Goal: Task Accomplishment & Management: Manage account settings

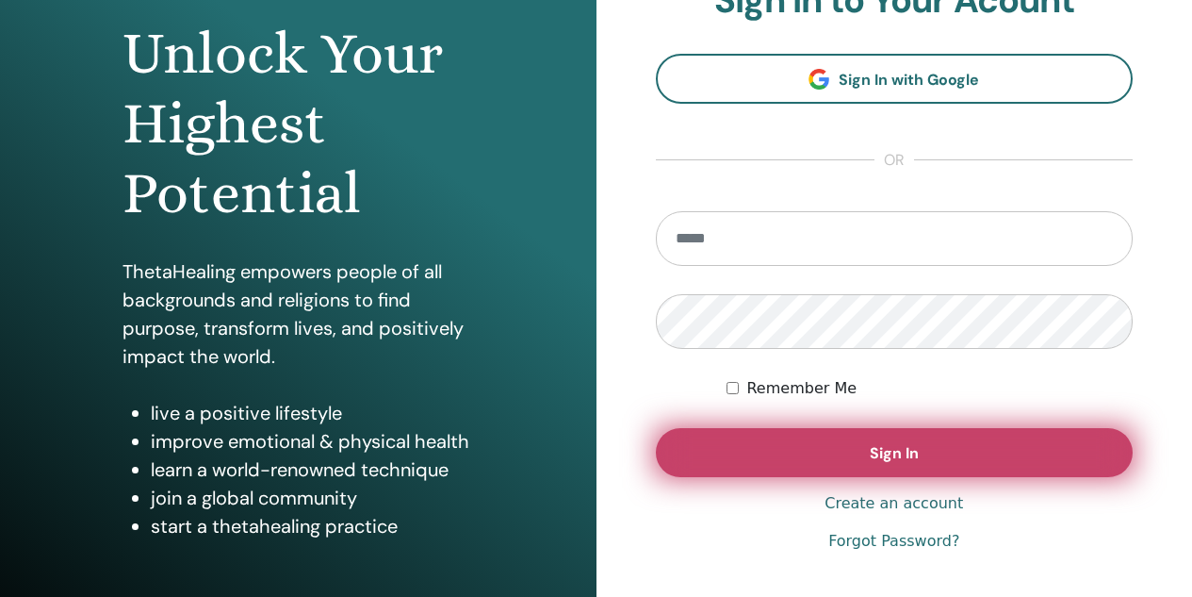
scroll to position [188, 0]
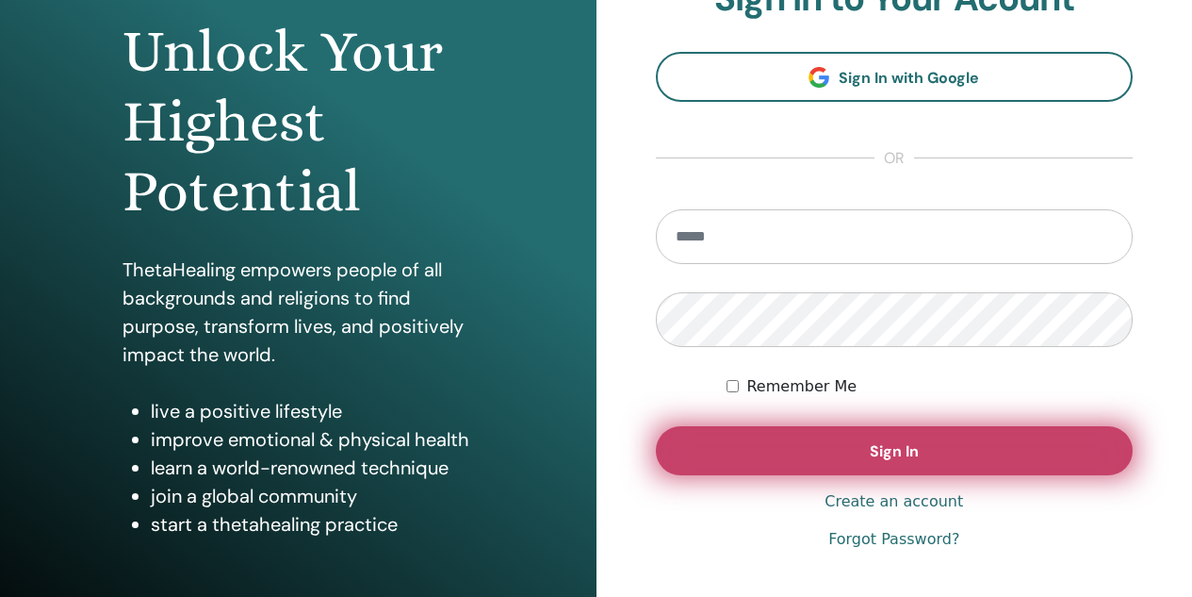
type input "**********"
click at [819, 457] on button "Sign In" at bounding box center [895, 450] width 478 height 49
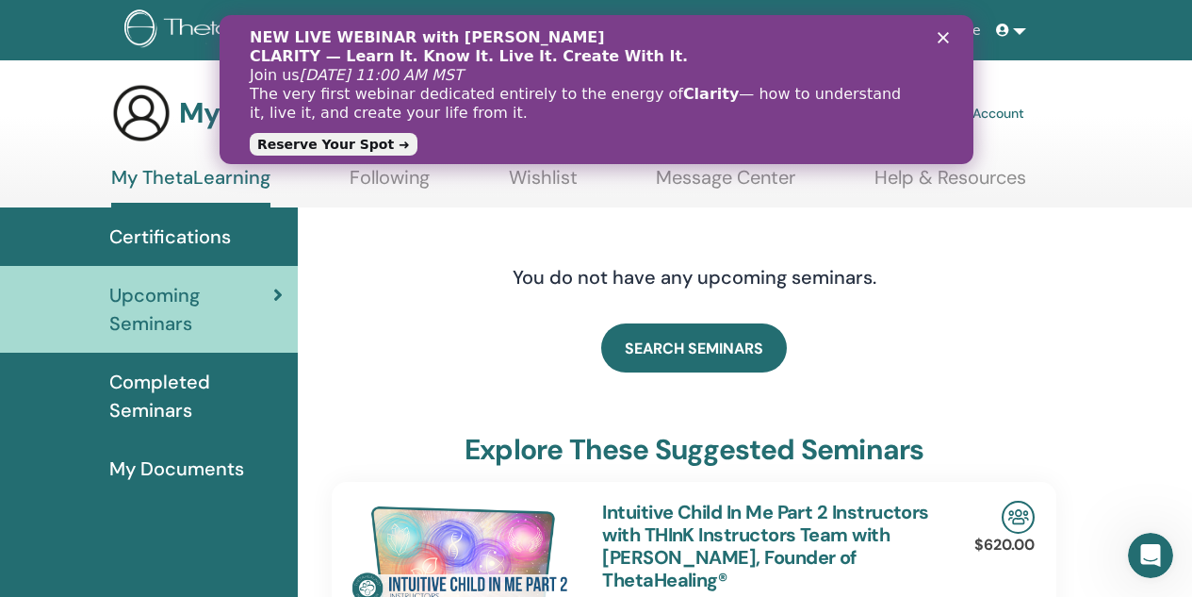
click at [949, 35] on div "Kapat" at bounding box center [946, 37] width 19 height 11
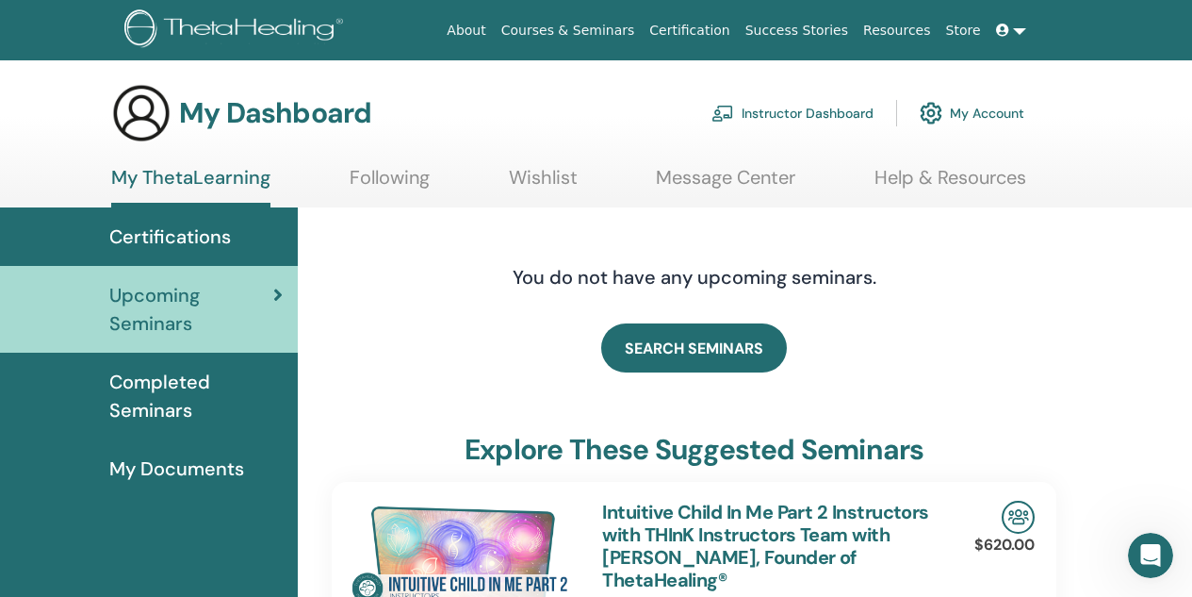
click at [816, 116] on link "Instructor Dashboard" at bounding box center [792, 112] width 162 height 41
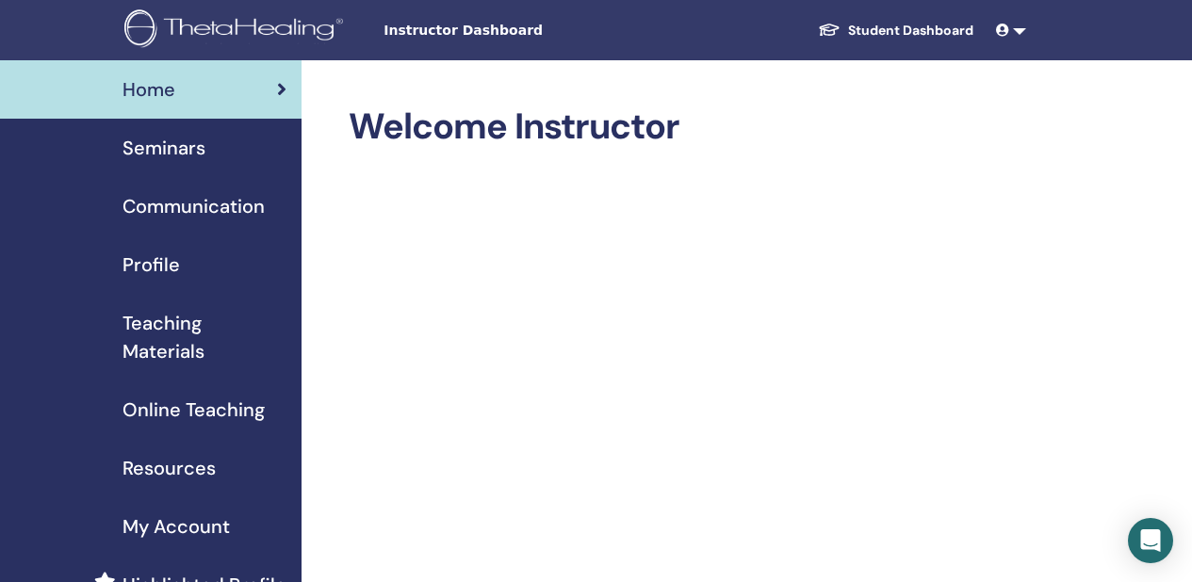
click at [204, 147] on span "Seminars" at bounding box center [164, 148] width 83 height 28
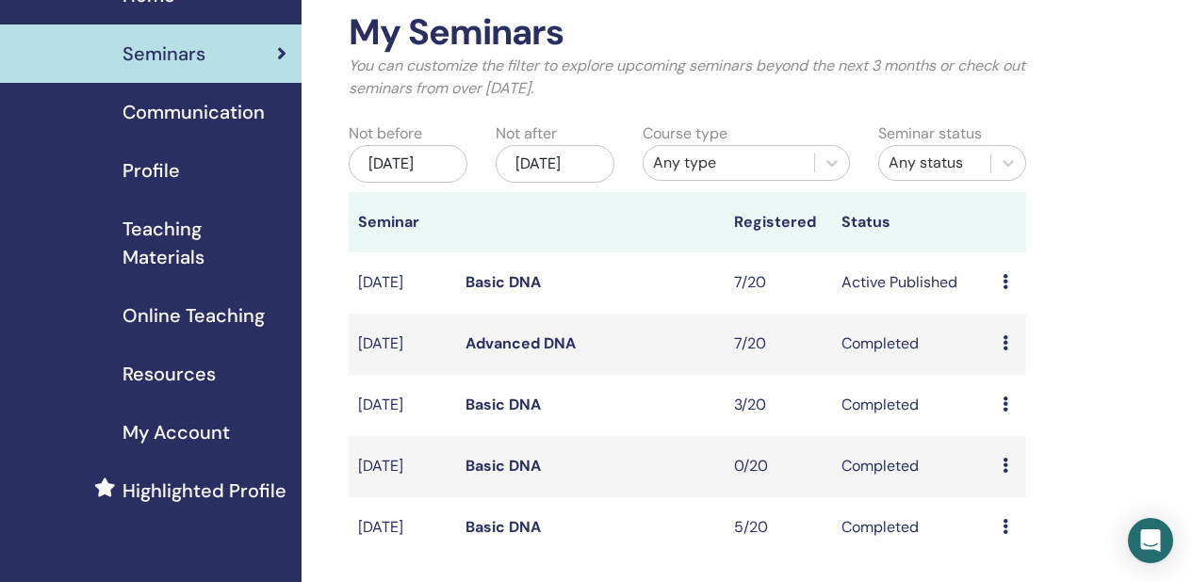
scroll to position [188, 0]
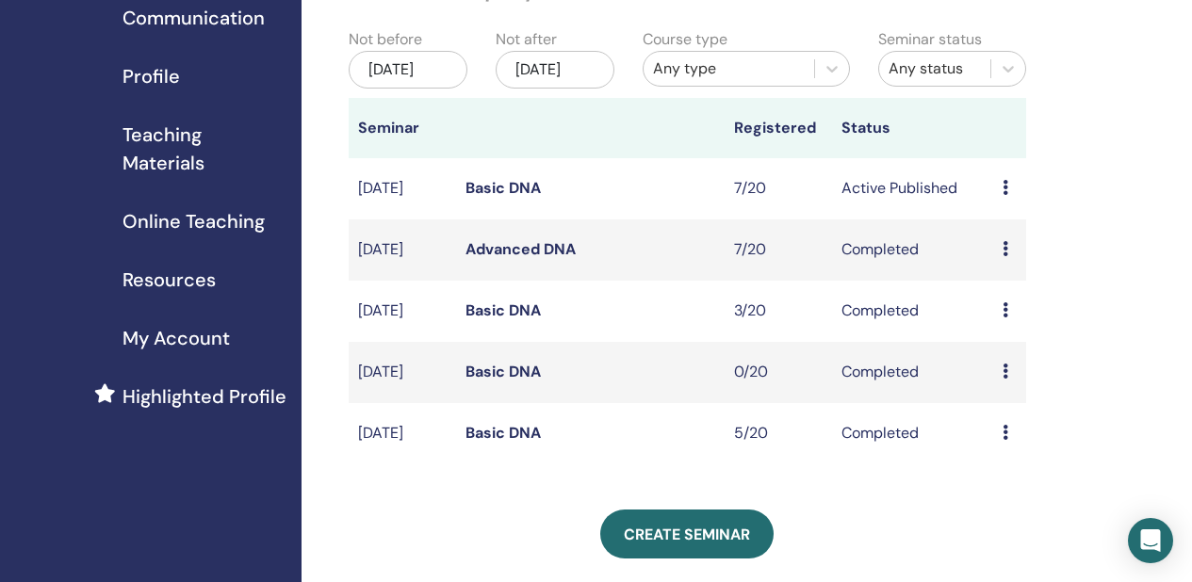
click at [513, 198] on link "Basic DNA" at bounding box center [503, 188] width 75 height 20
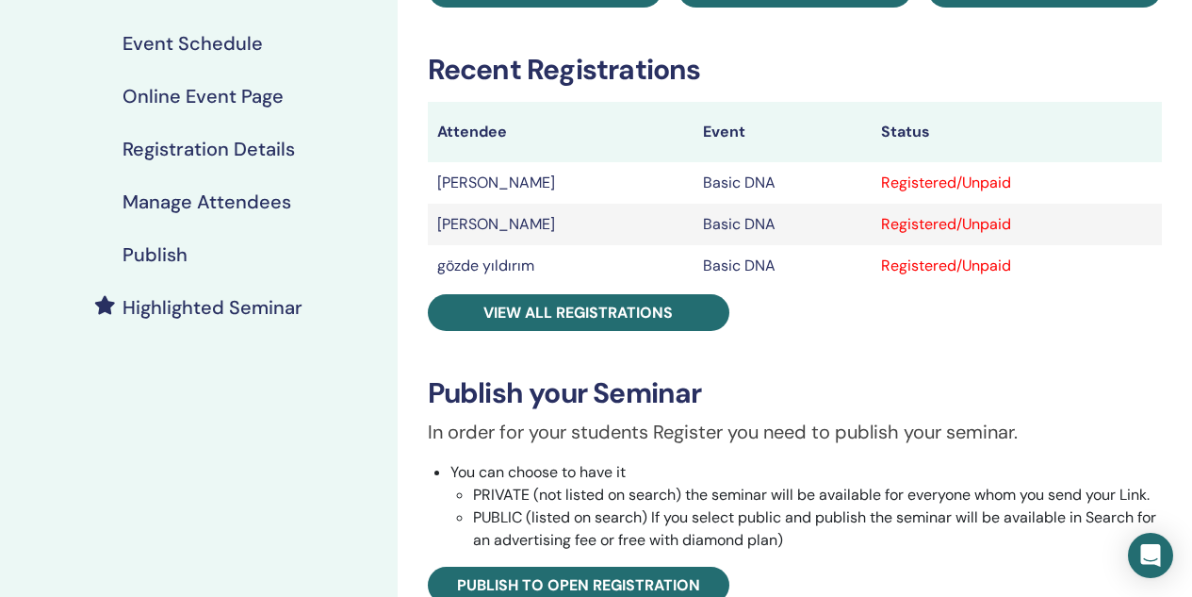
scroll to position [283, 0]
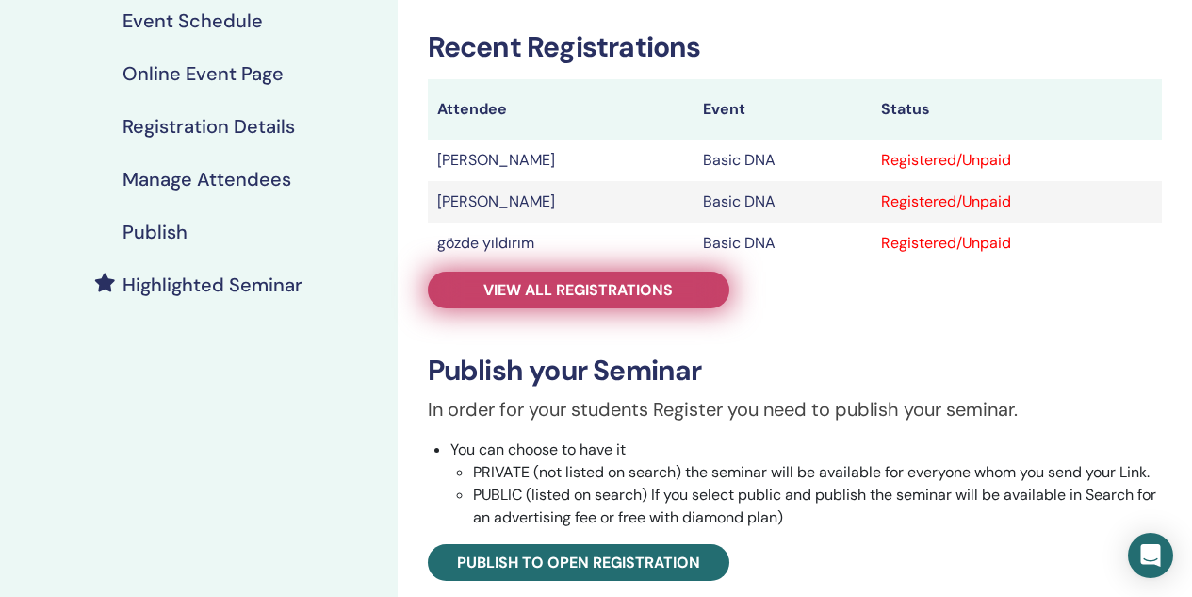
click at [614, 292] on span "View all registrations" at bounding box center [577, 290] width 189 height 20
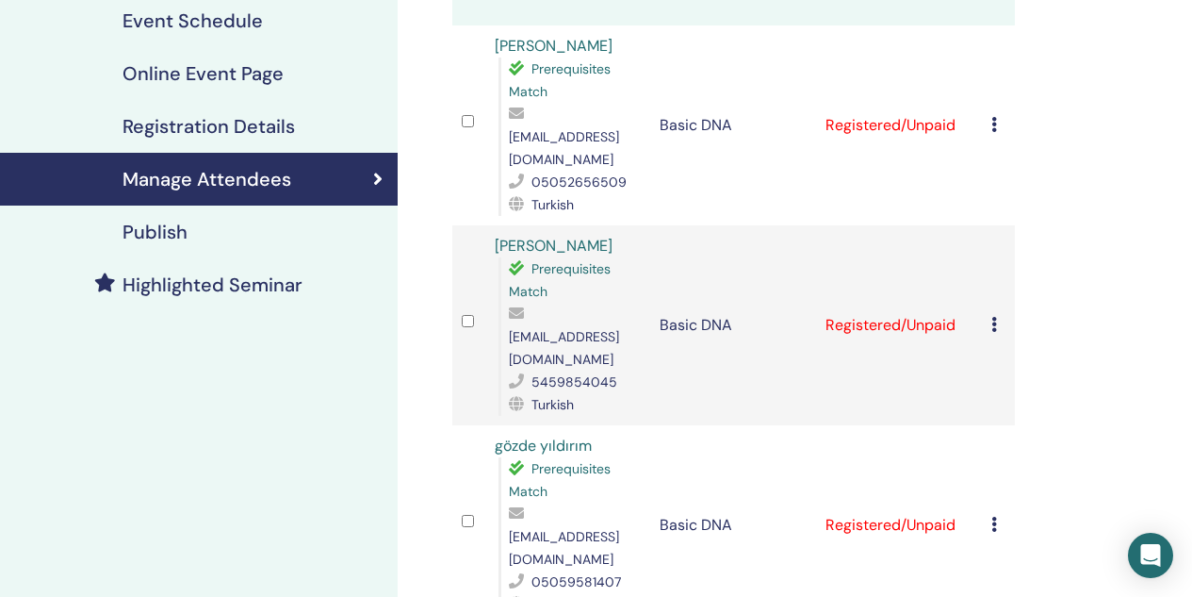
click at [994, 117] on icon at bounding box center [994, 124] width 6 height 15
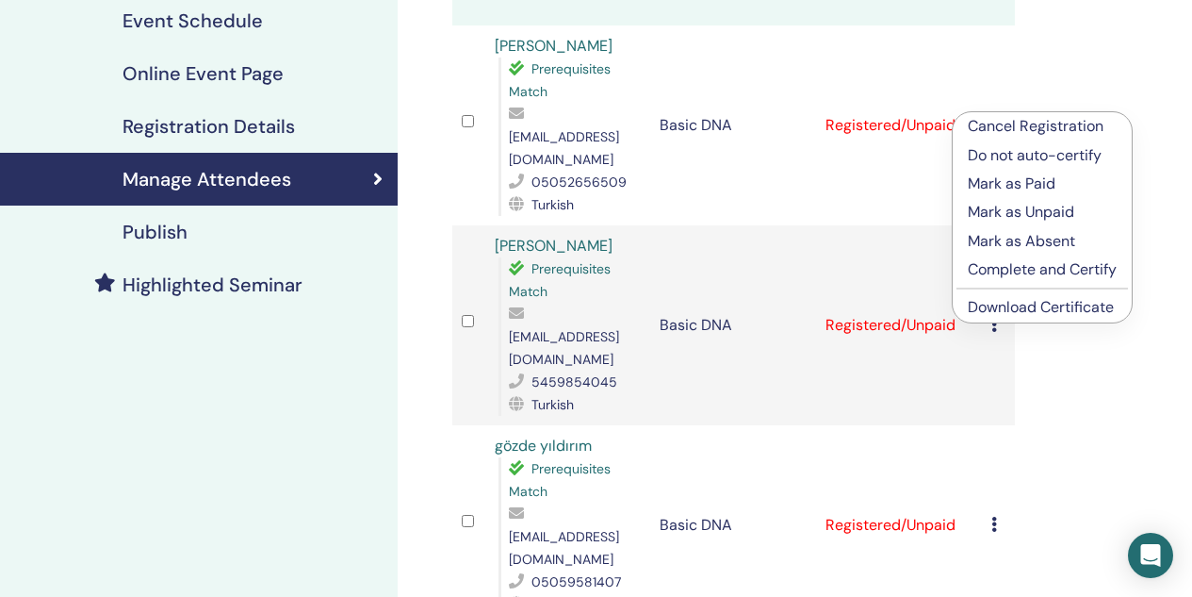
click at [1006, 183] on p "Mark as Paid" at bounding box center [1042, 183] width 149 height 23
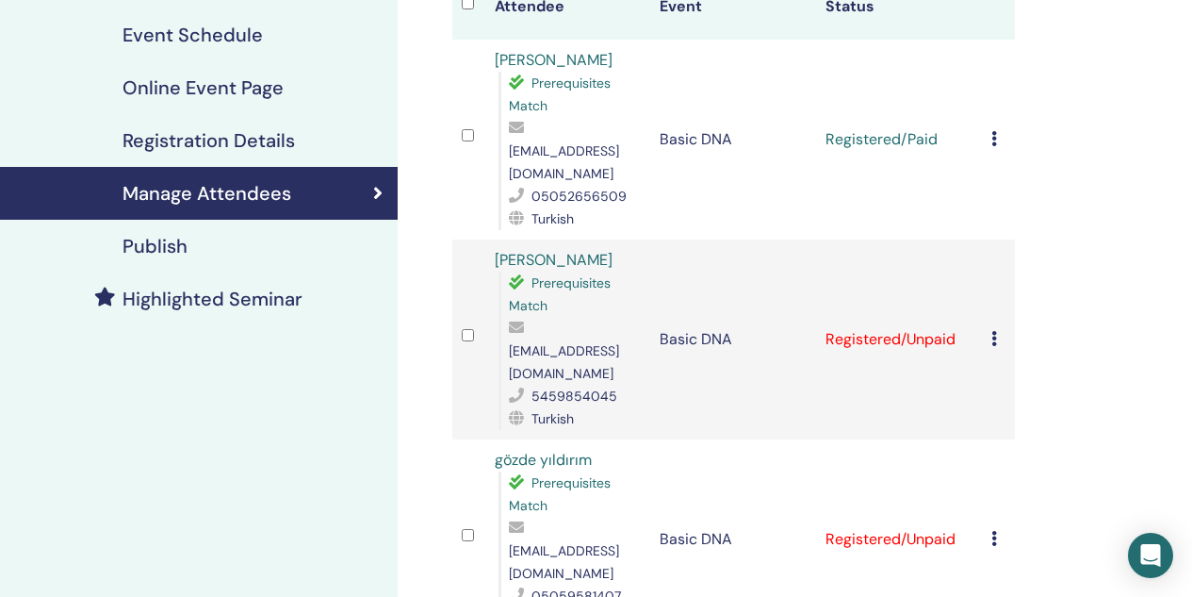
scroll to position [377, 0]
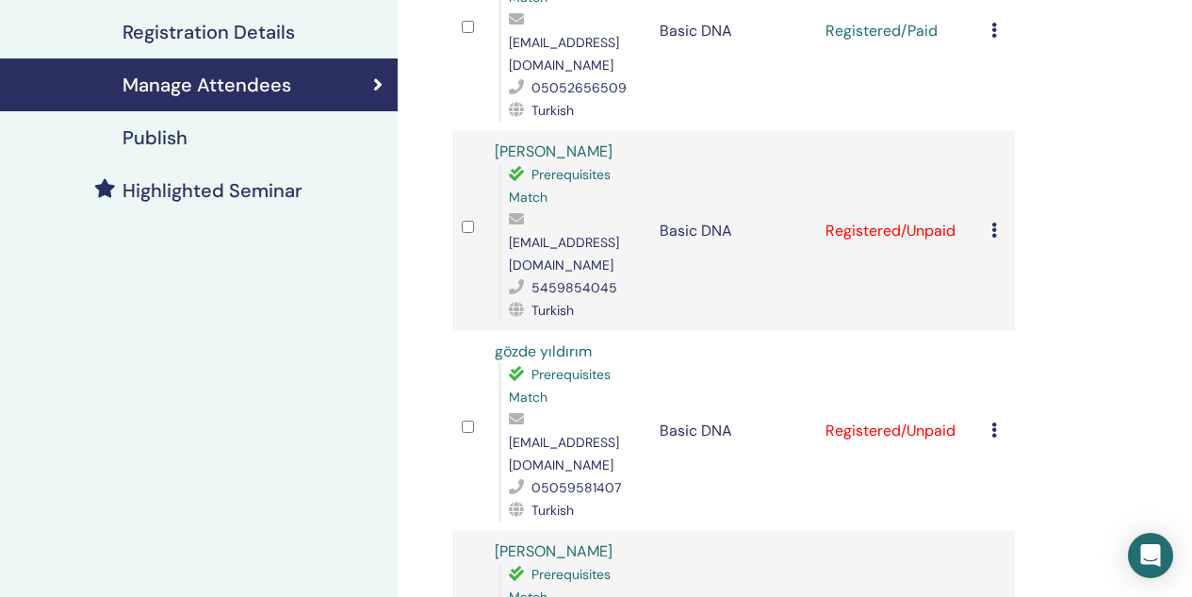
click at [994, 222] on icon at bounding box center [994, 229] width 6 height 15
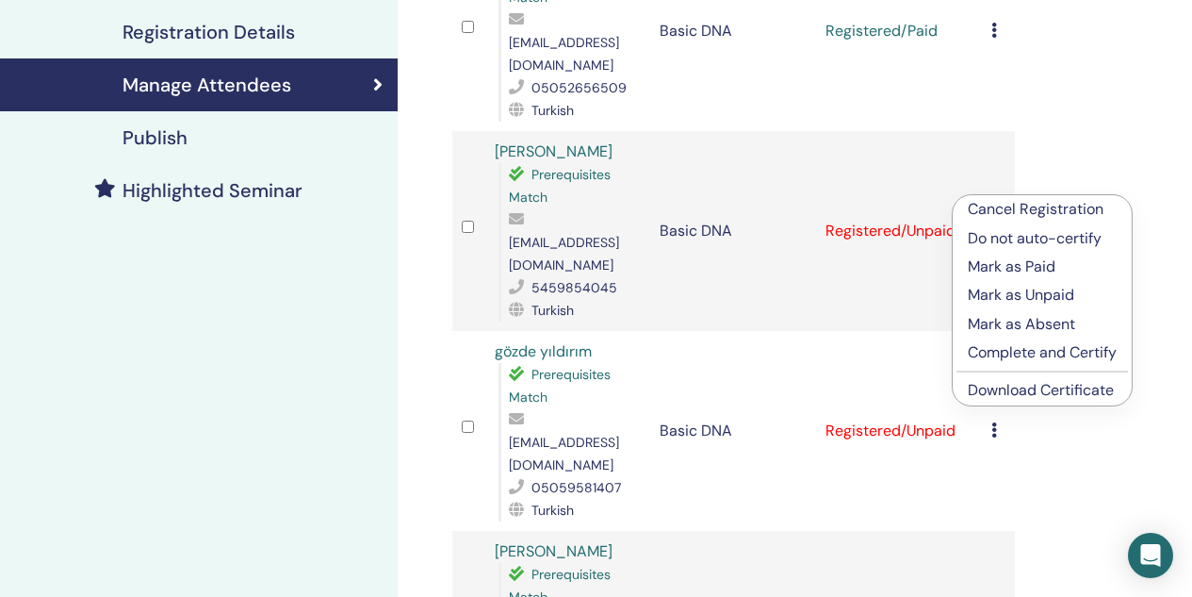
click at [1001, 263] on p "Mark as Paid" at bounding box center [1042, 266] width 149 height 23
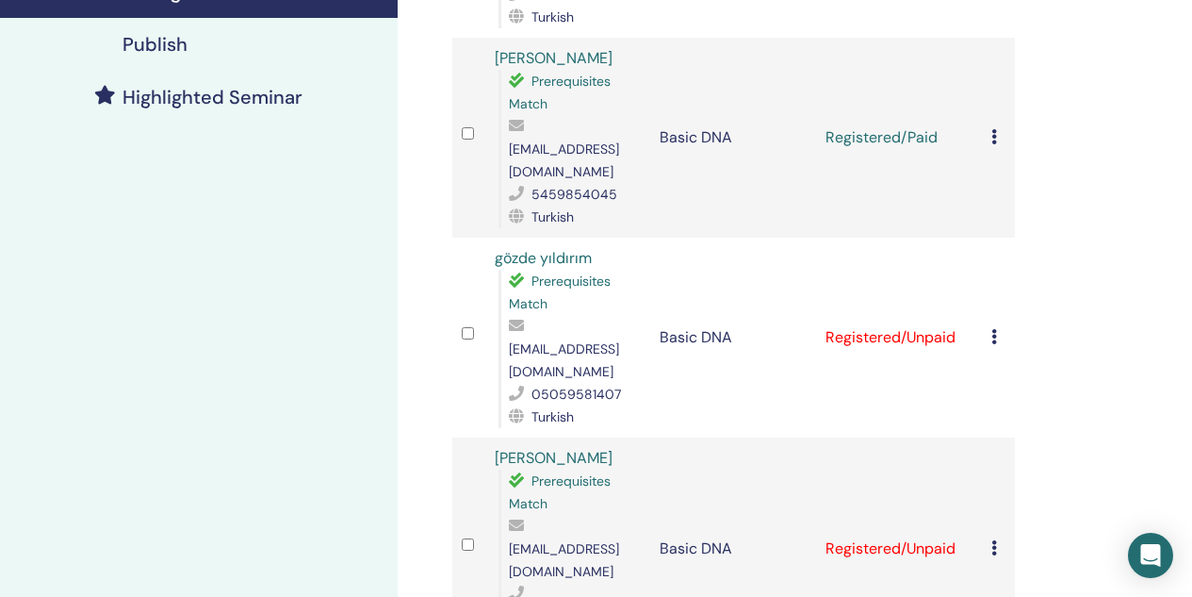
scroll to position [471, 0]
click at [993, 328] on icon at bounding box center [994, 335] width 6 height 15
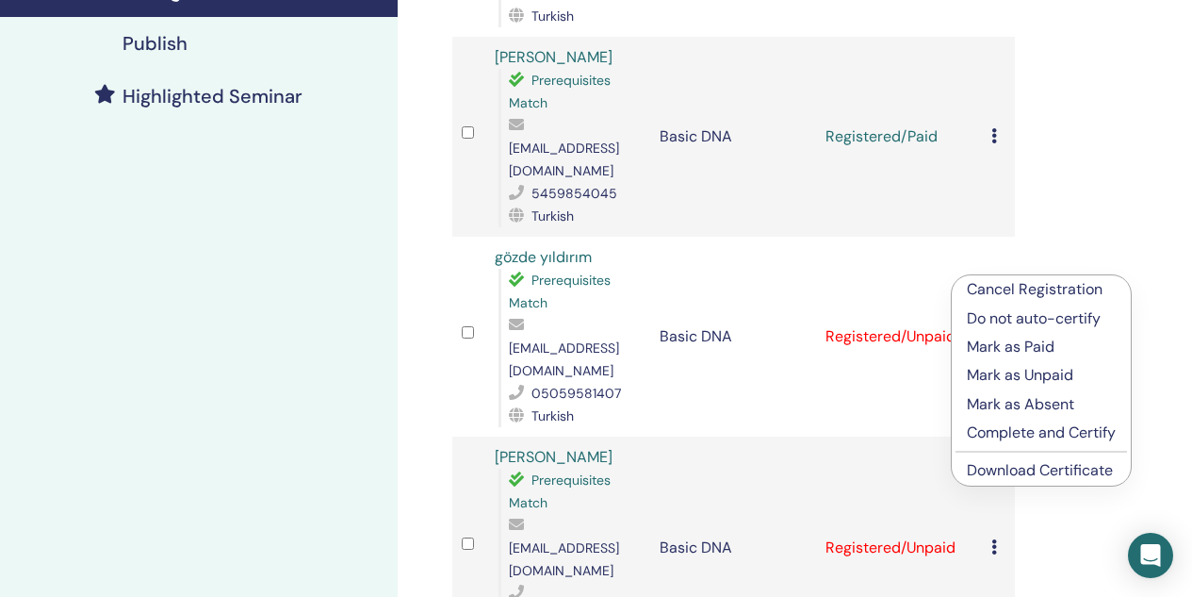
click at [994, 342] on p "Mark as Paid" at bounding box center [1041, 346] width 149 height 23
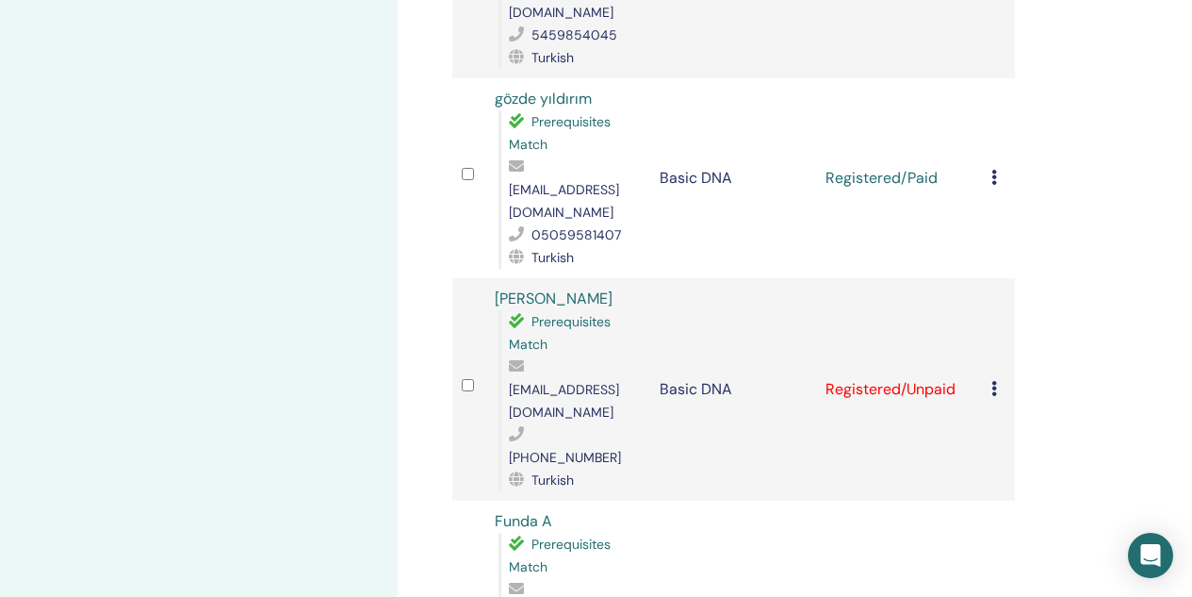
scroll to position [660, 0]
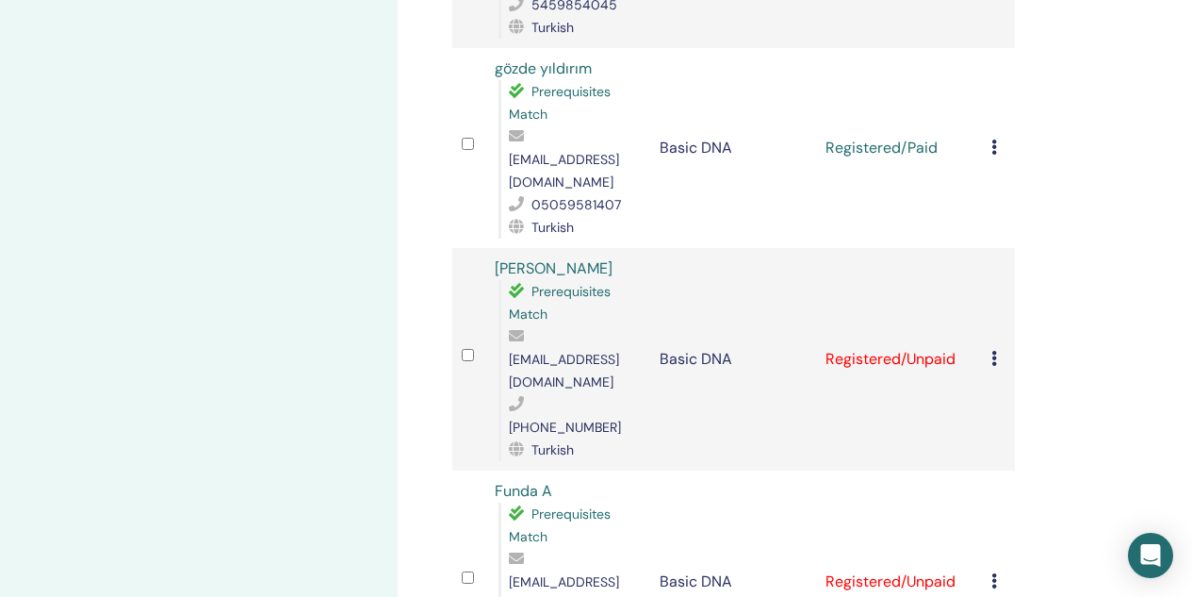
click at [996, 351] on icon at bounding box center [994, 358] width 6 height 15
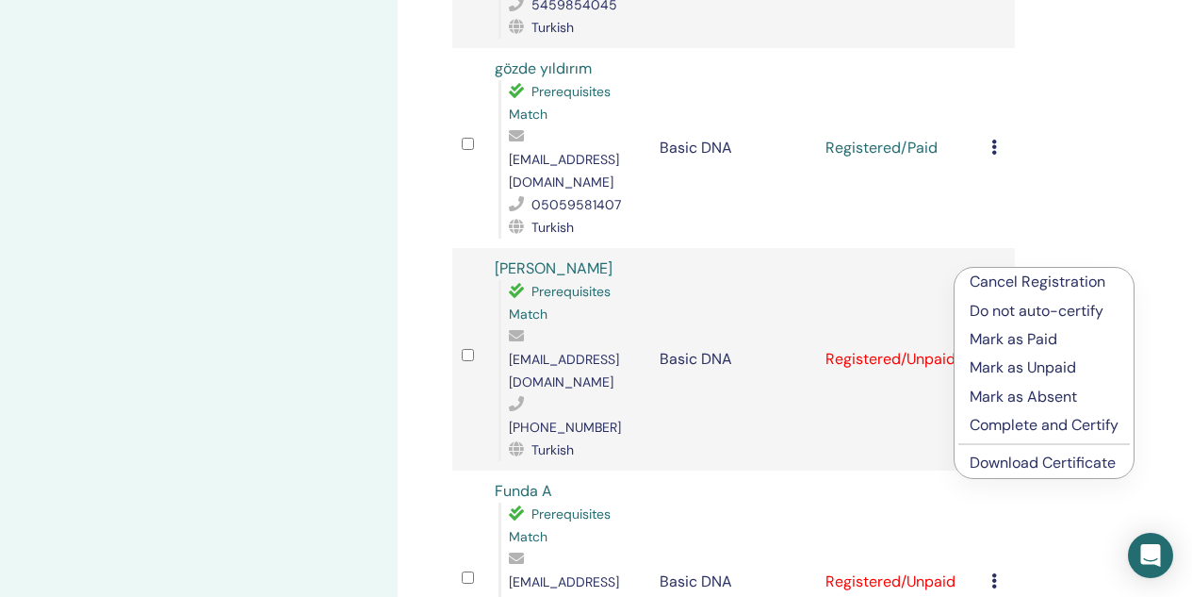
click at [1006, 339] on p "Mark as Paid" at bounding box center [1044, 339] width 149 height 23
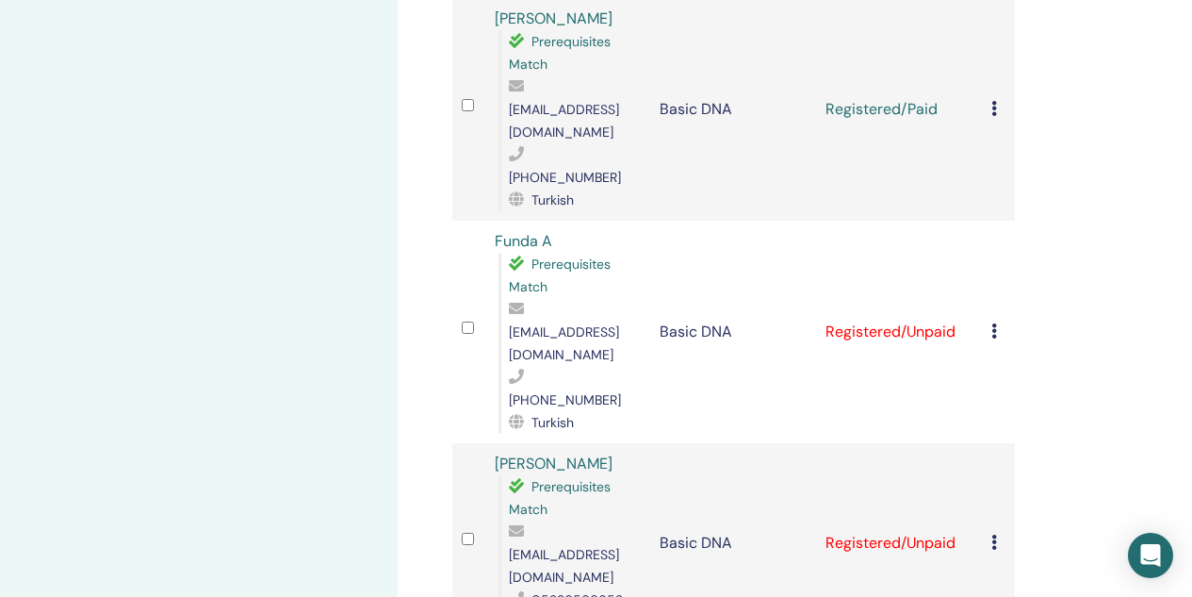
scroll to position [942, 0]
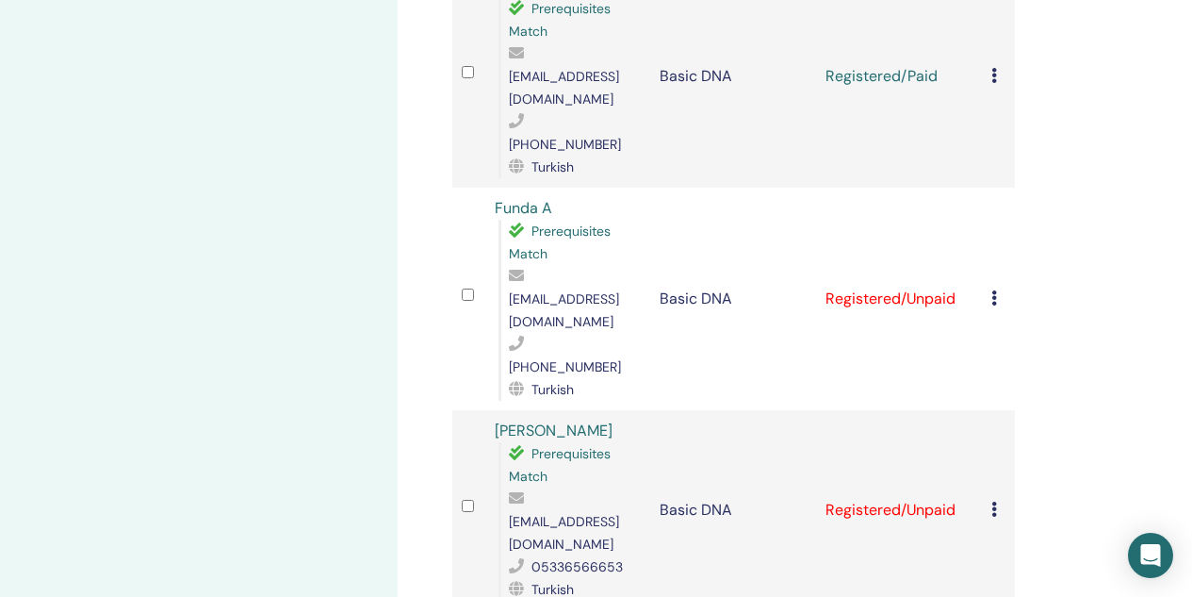
click at [993, 290] on icon at bounding box center [994, 297] width 6 height 15
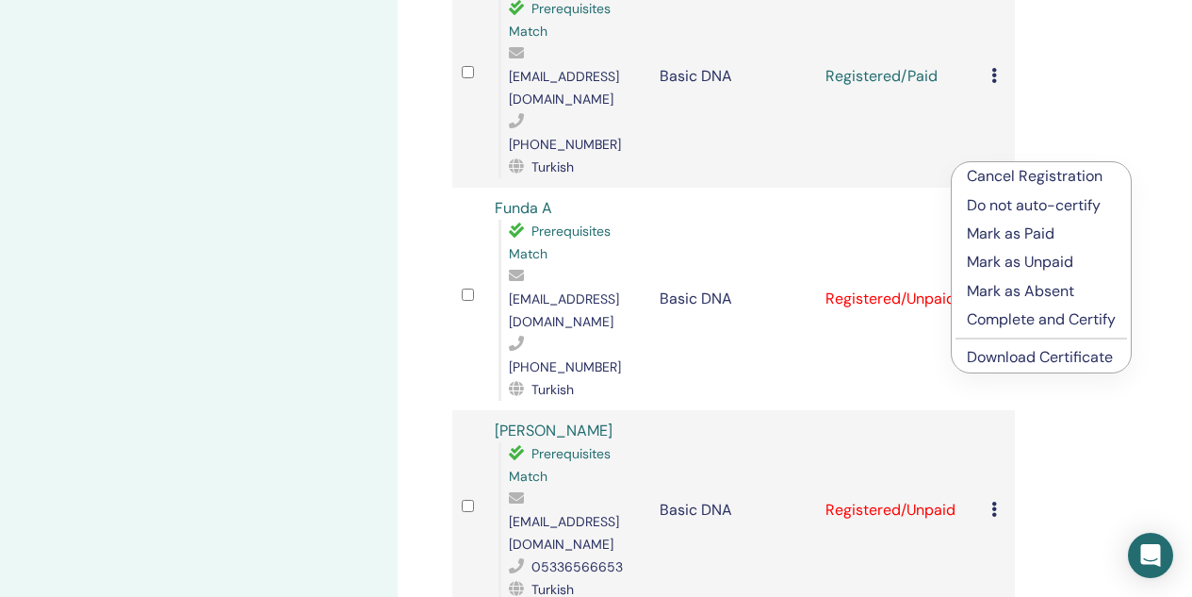
click at [1003, 174] on p "Cancel Registration" at bounding box center [1041, 176] width 149 height 23
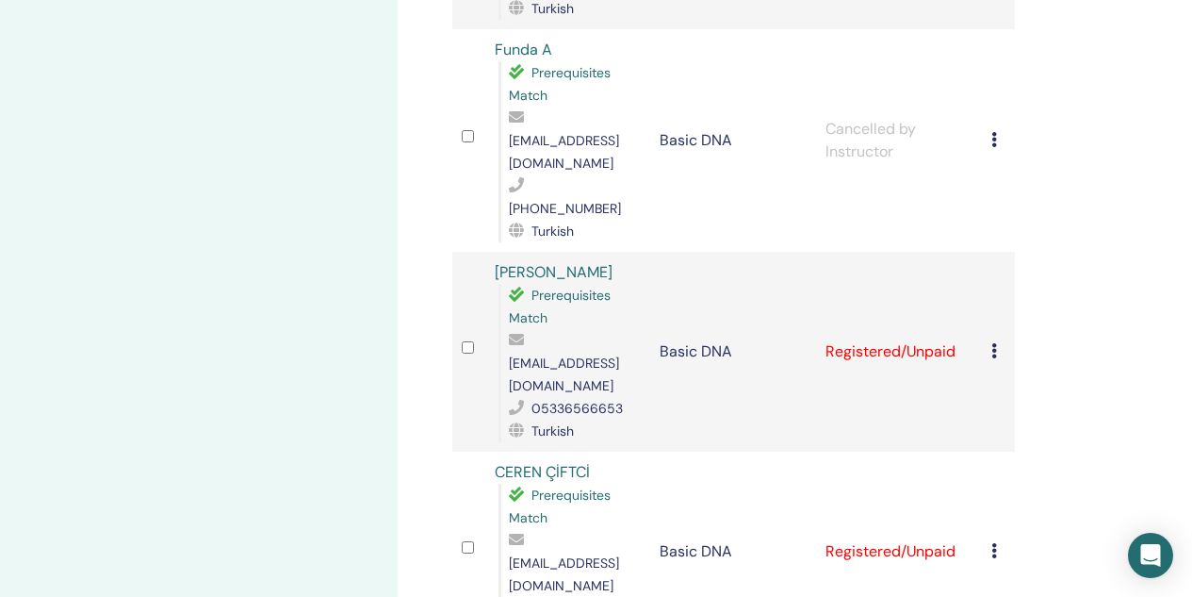
scroll to position [1108, 0]
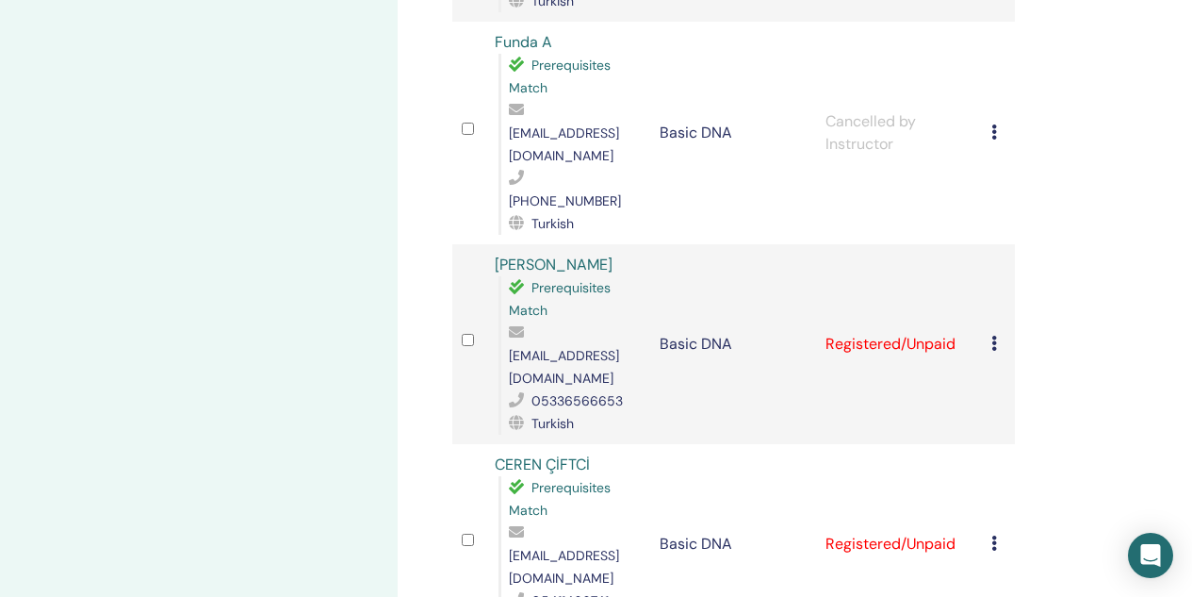
click at [991, 335] on icon at bounding box center [994, 342] width 6 height 15
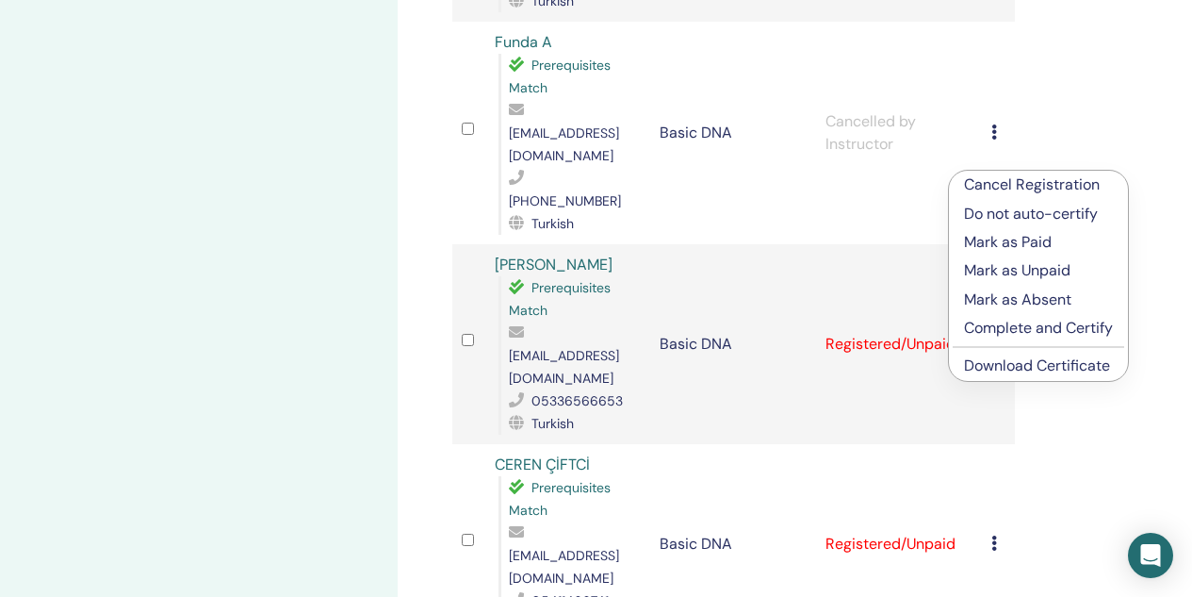
click at [999, 240] on p "Mark as Paid" at bounding box center [1038, 242] width 149 height 23
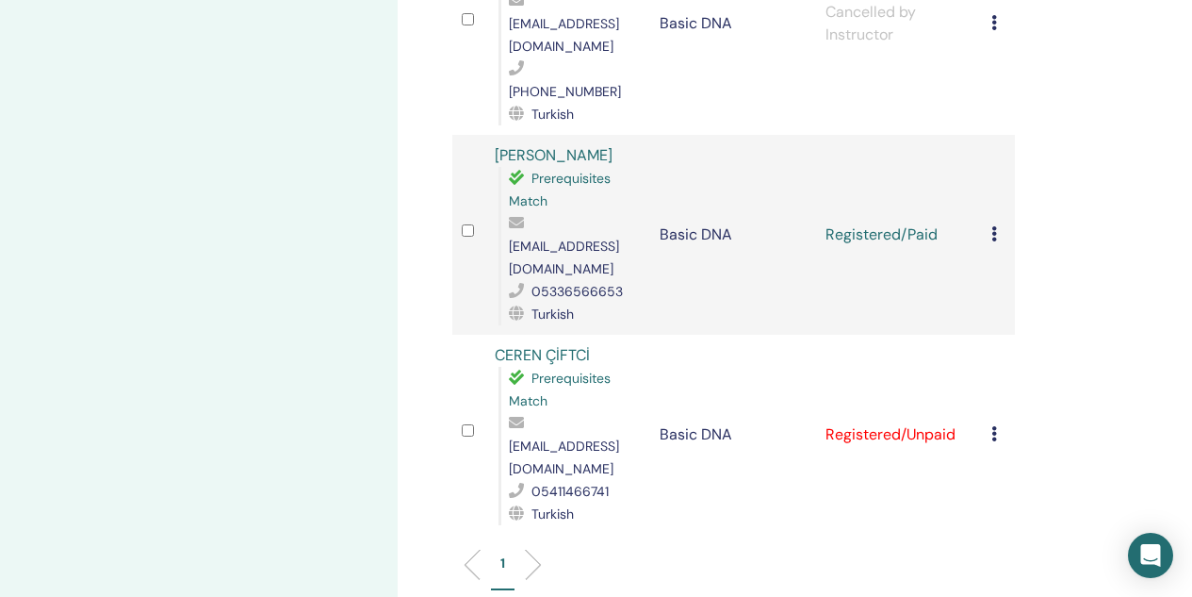
scroll to position [1225, 0]
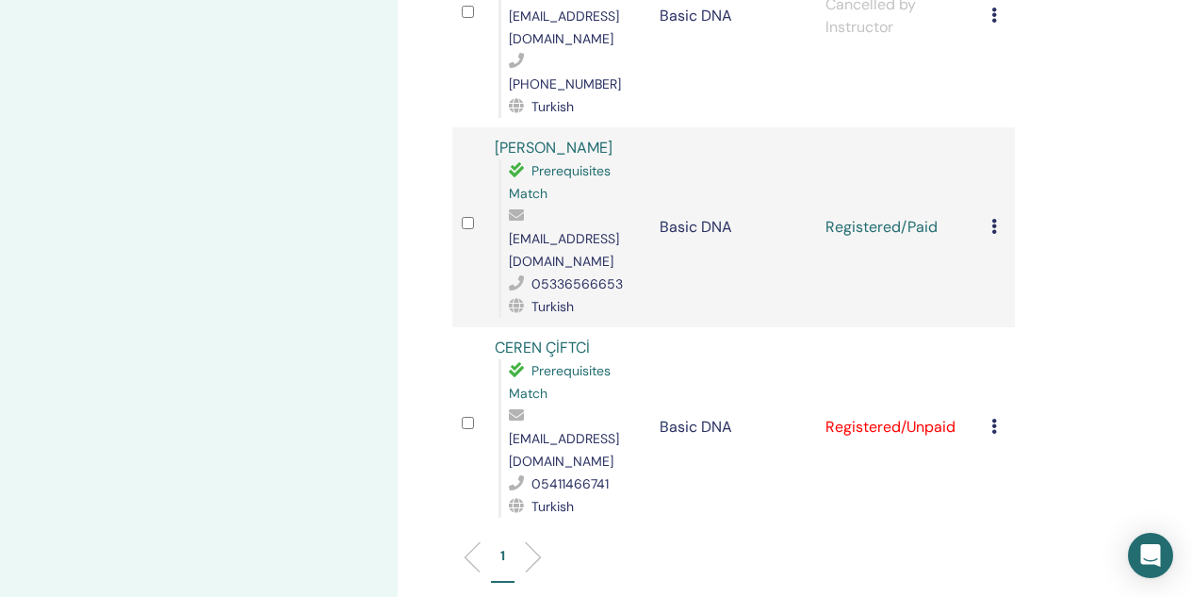
click at [994, 418] on icon at bounding box center [994, 425] width 6 height 15
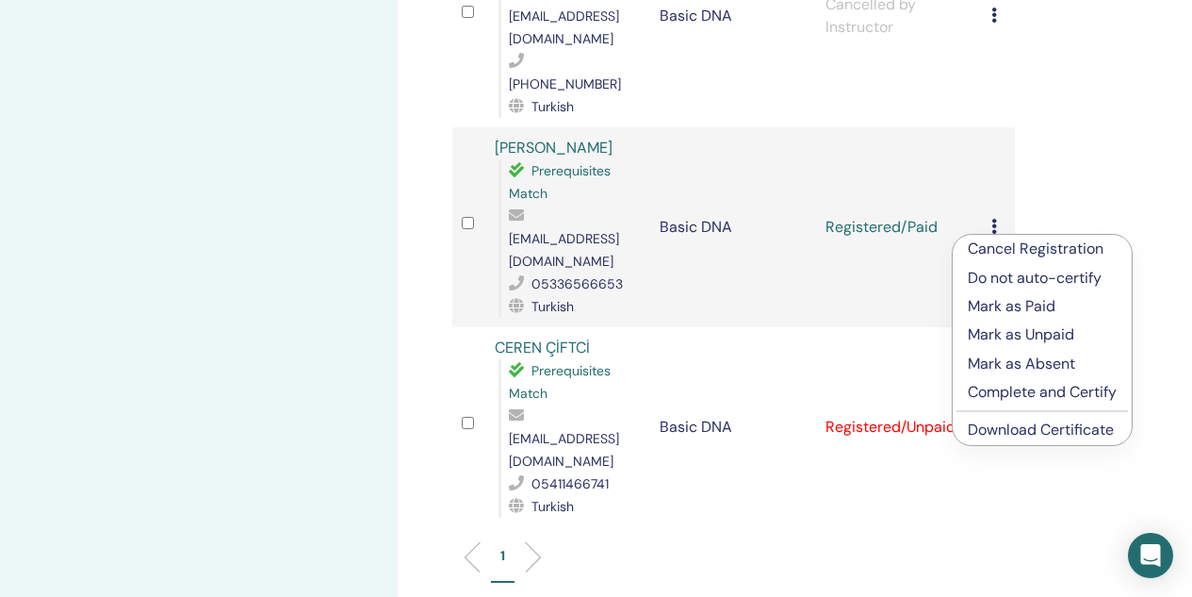
click at [1001, 304] on p "Mark as Paid" at bounding box center [1042, 306] width 149 height 23
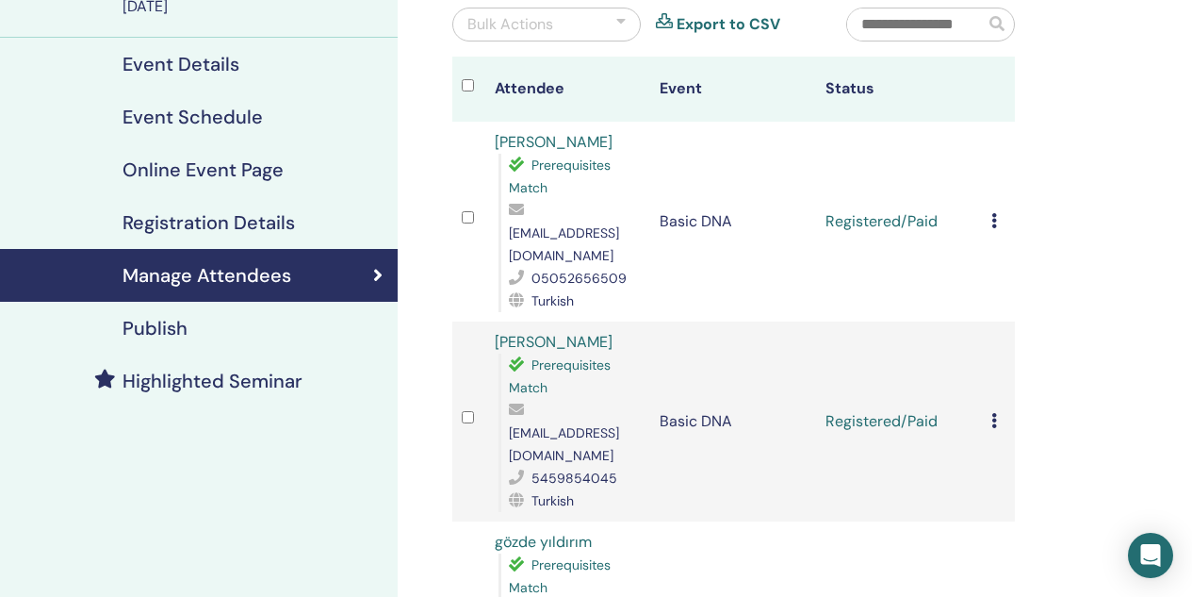
scroll to position [188, 0]
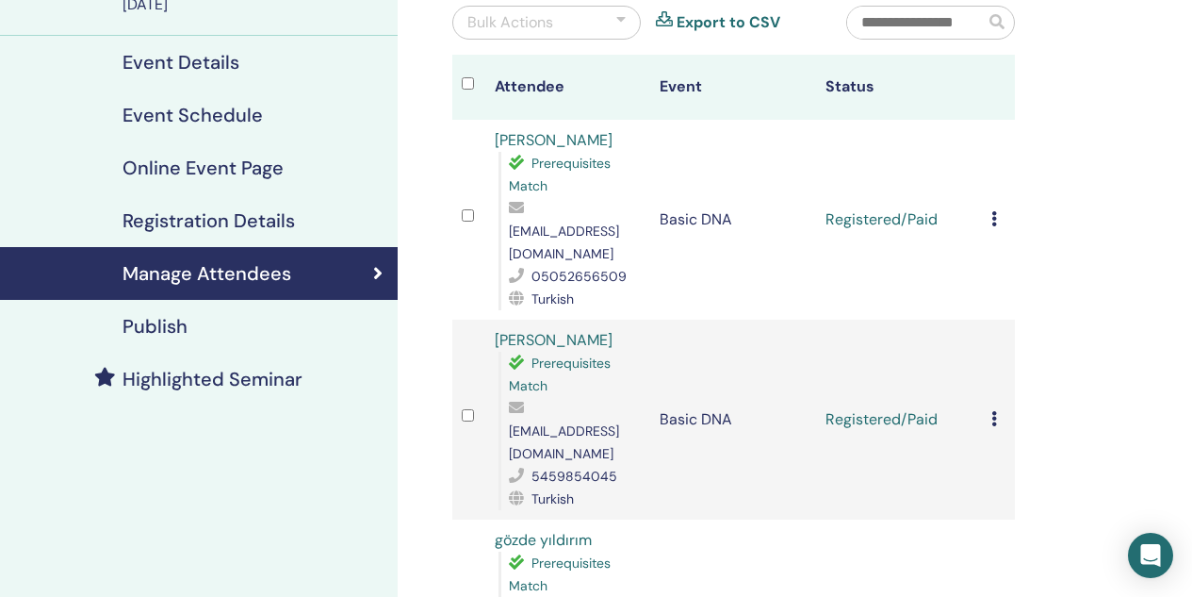
click at [993, 211] on icon at bounding box center [994, 218] width 6 height 15
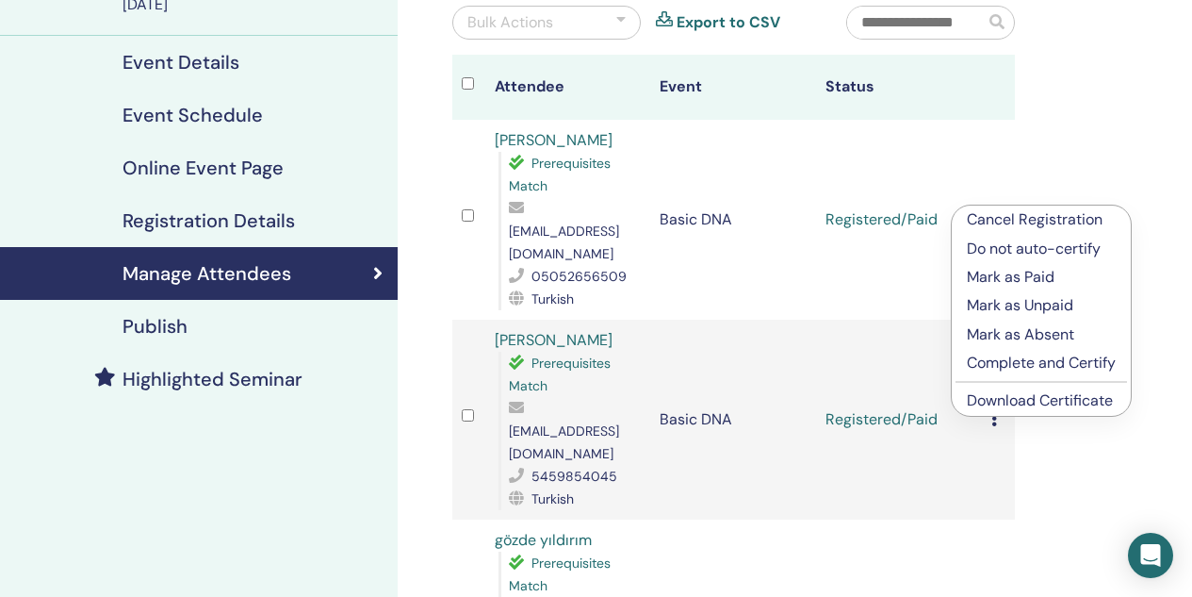
click at [1006, 360] on p "Complete and Certify" at bounding box center [1041, 363] width 149 height 23
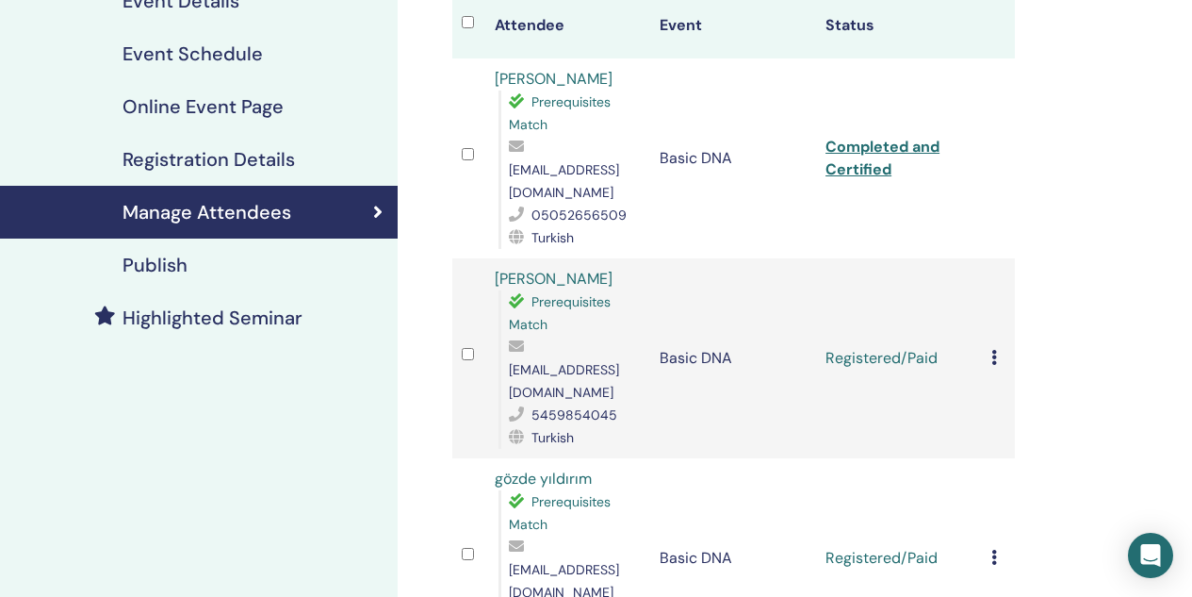
scroll to position [283, 0]
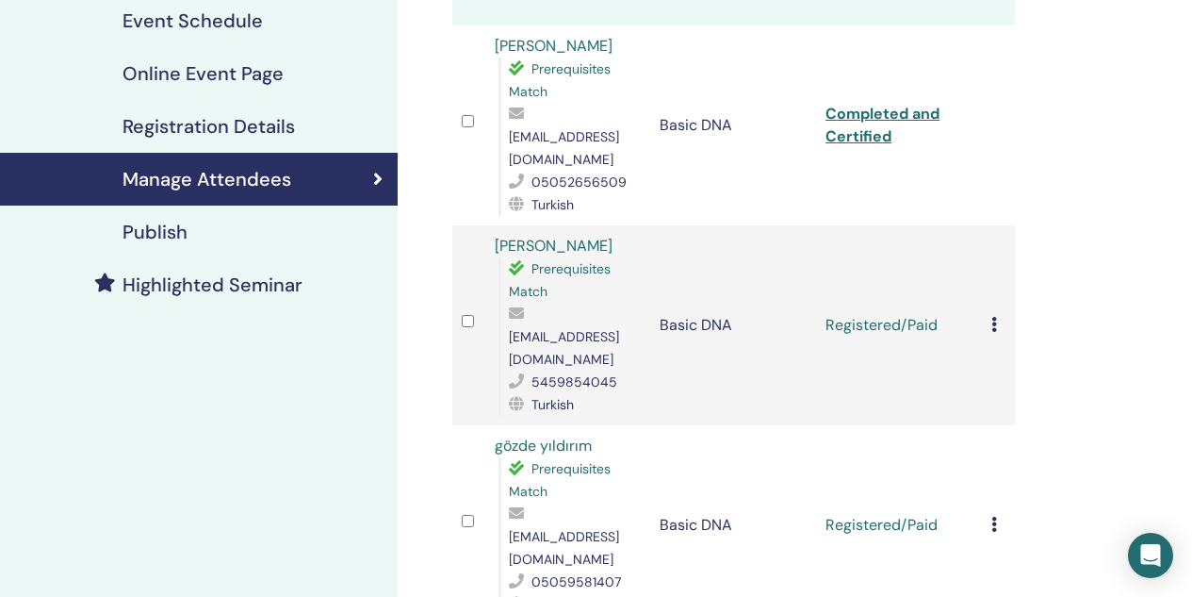
click at [994, 317] on icon at bounding box center [994, 324] width 6 height 15
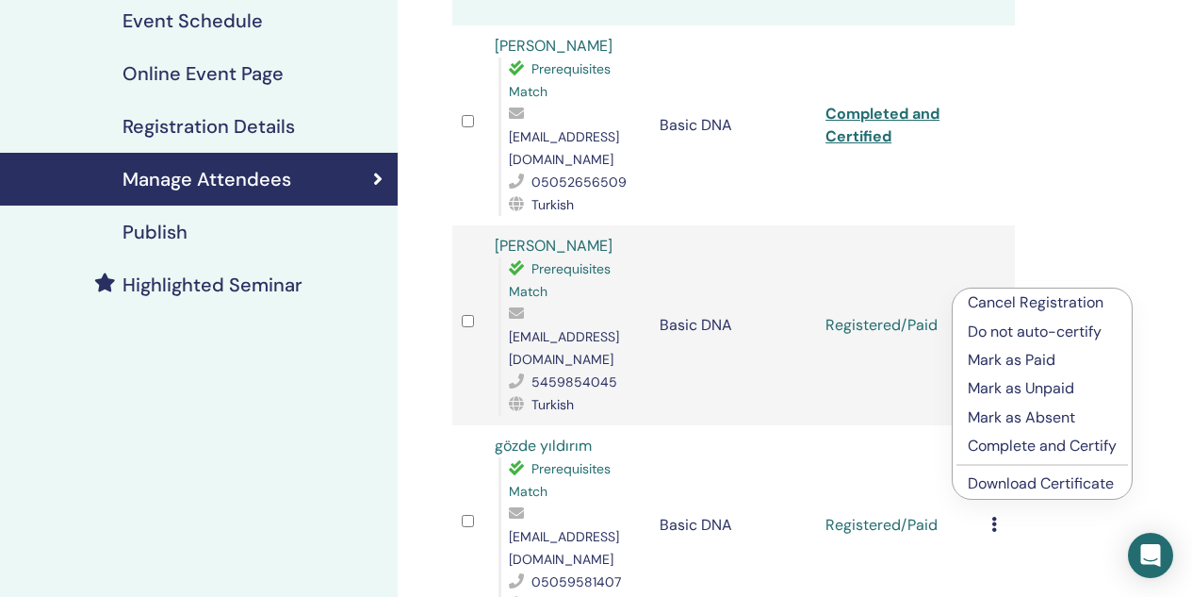
click at [1003, 437] on p "Complete and Certify" at bounding box center [1042, 445] width 149 height 23
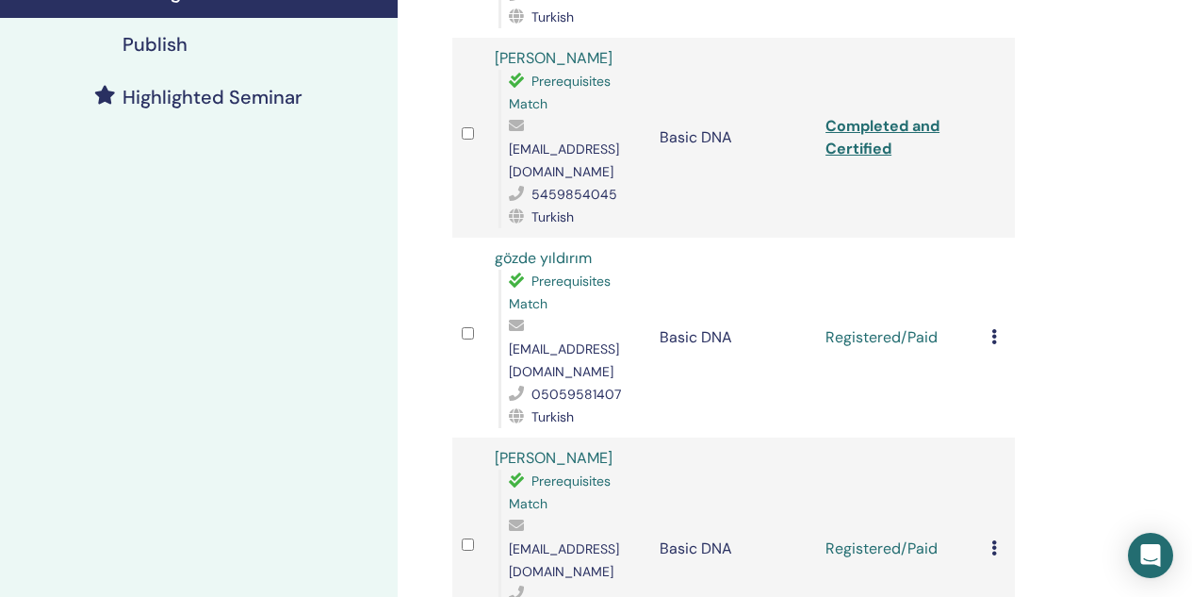
scroll to position [471, 0]
click at [994, 328] on icon at bounding box center [994, 335] width 6 height 15
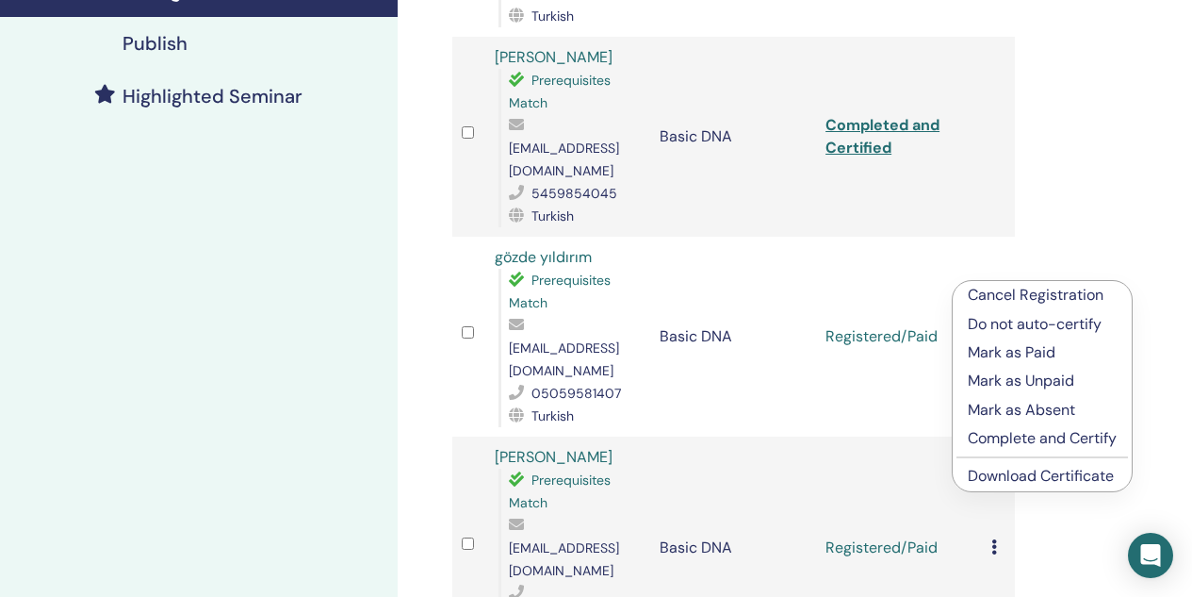
click at [1001, 440] on p "Complete and Certify" at bounding box center [1042, 438] width 149 height 23
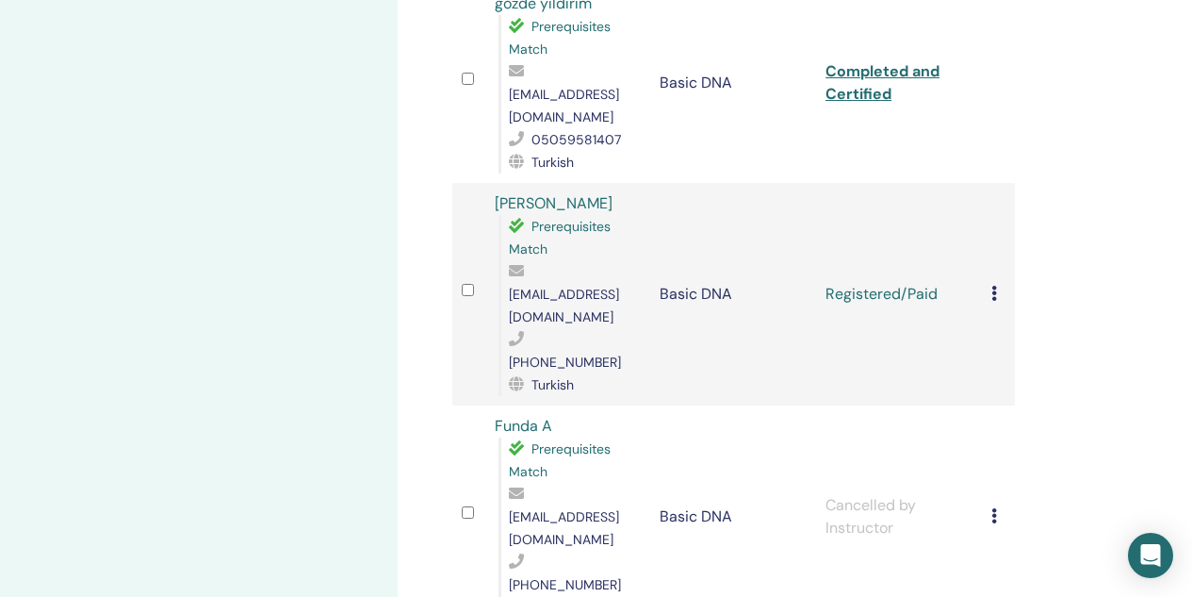
scroll to position [731, 0]
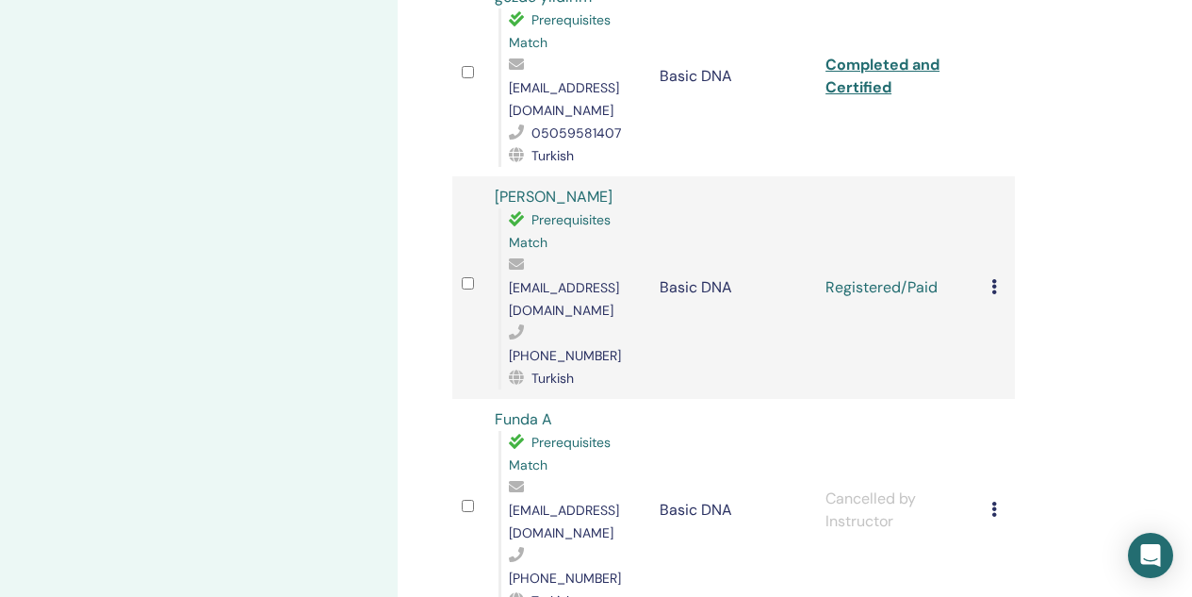
click at [994, 279] on icon at bounding box center [994, 286] width 6 height 15
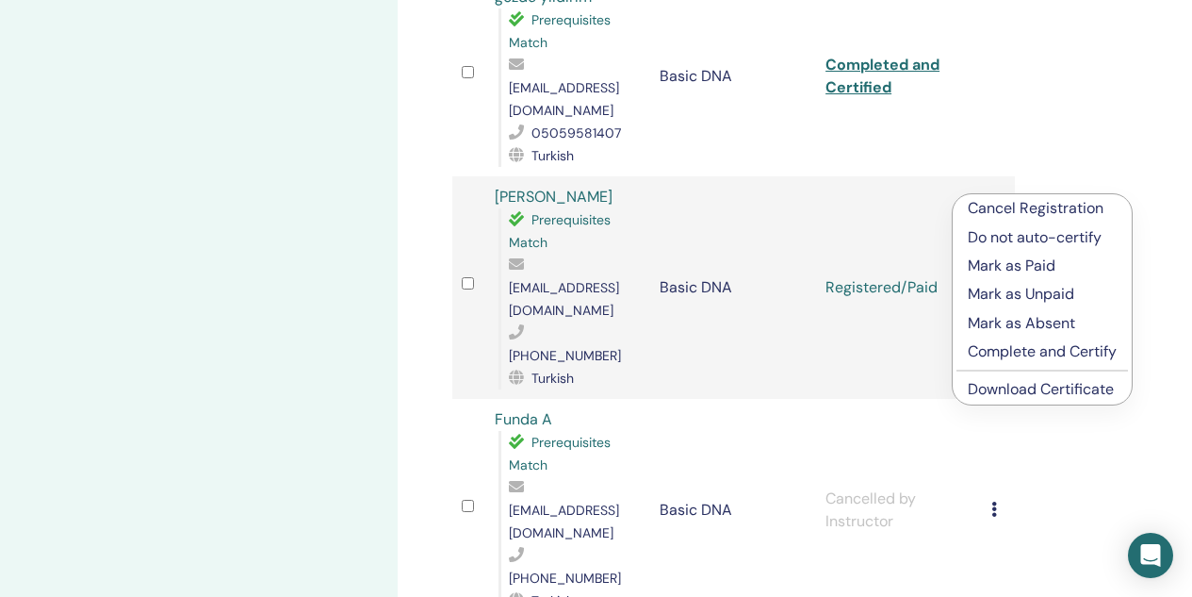
click at [1007, 344] on p "Complete and Certify" at bounding box center [1042, 351] width 149 height 23
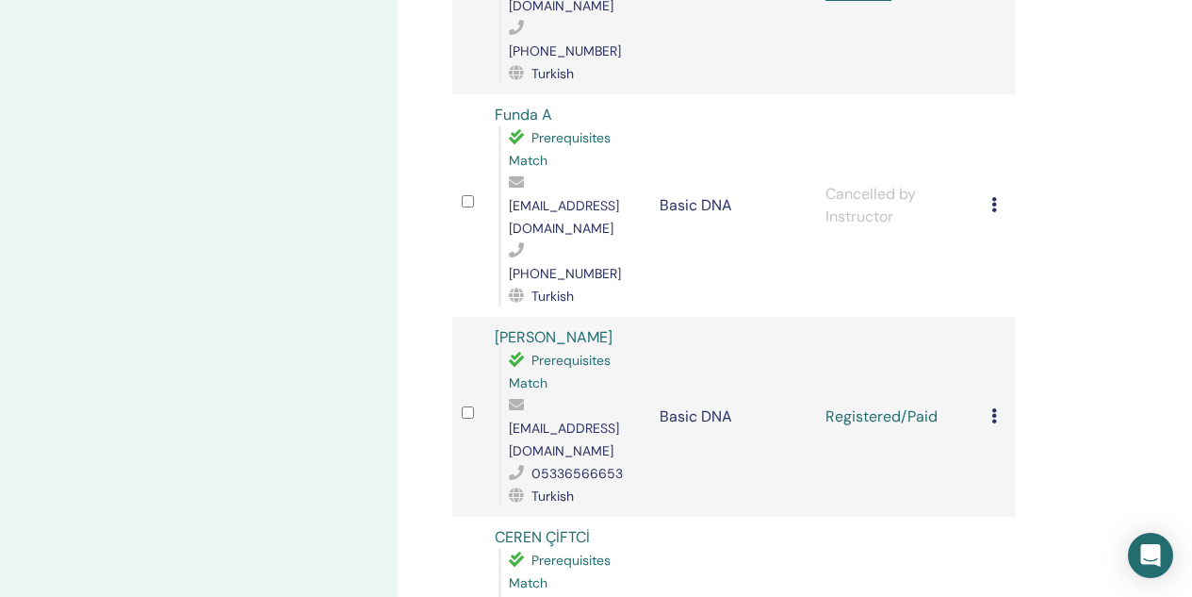
scroll to position [1037, 0]
click at [991, 407] on icon at bounding box center [994, 414] width 6 height 15
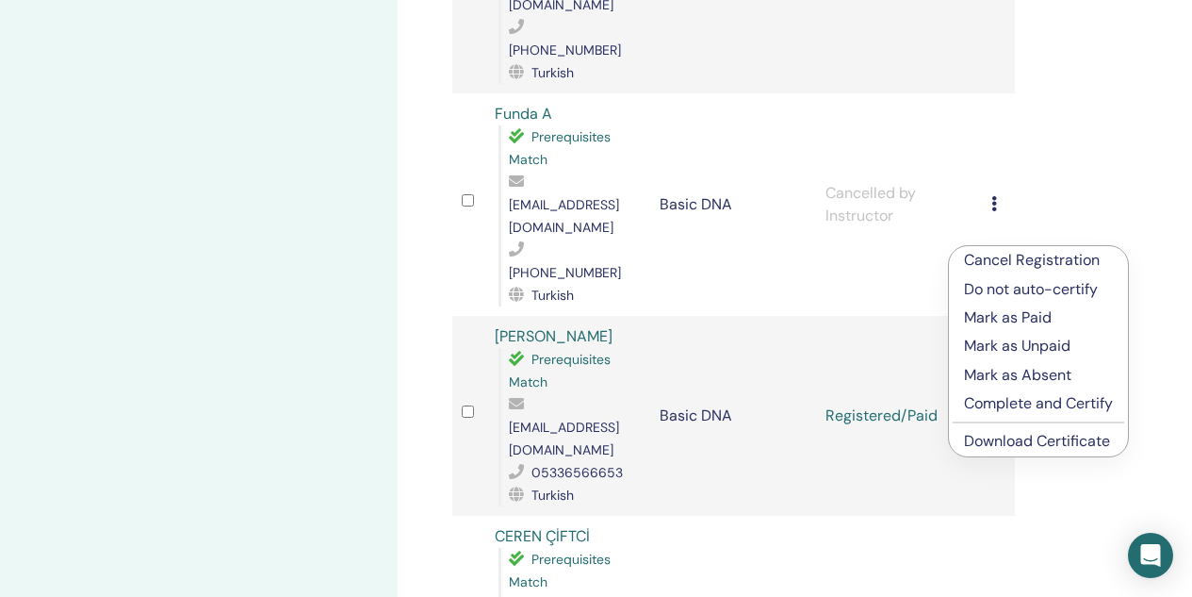
click at [1009, 398] on p "Complete and Certify" at bounding box center [1038, 403] width 149 height 23
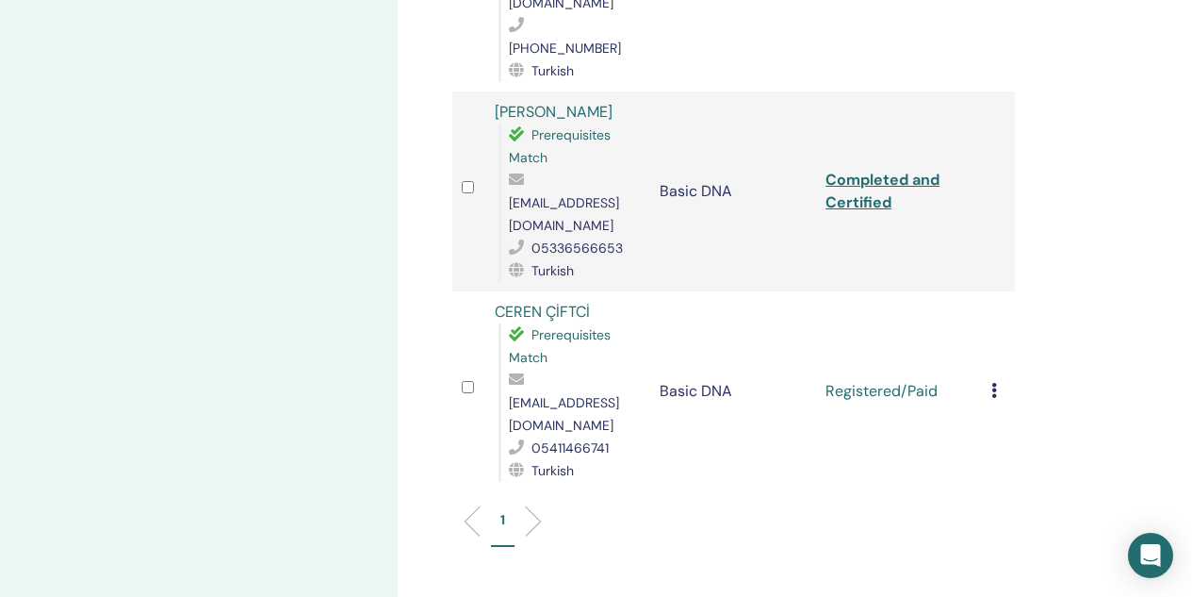
scroll to position [1297, 0]
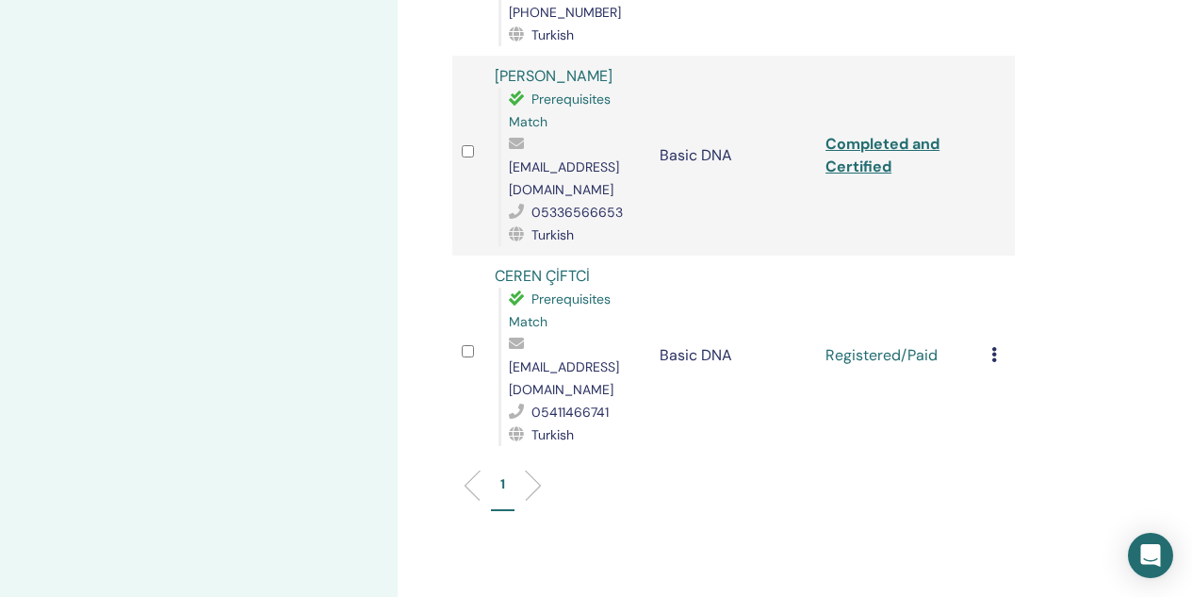
click at [995, 347] on icon at bounding box center [994, 354] width 6 height 15
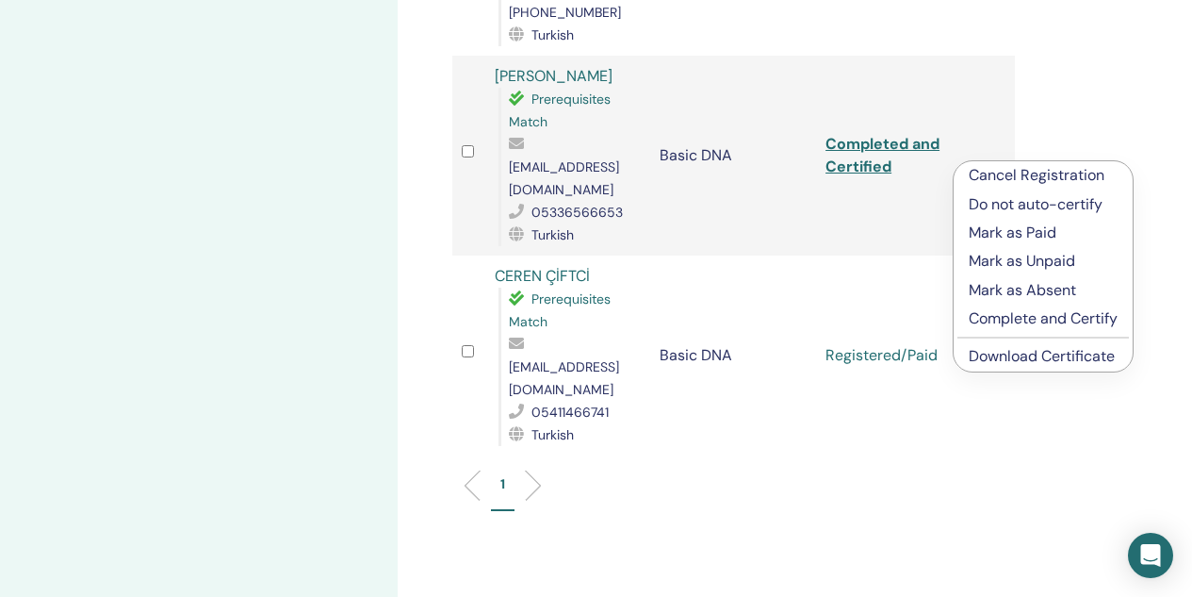
click at [1010, 323] on p "Complete and Certify" at bounding box center [1043, 318] width 149 height 23
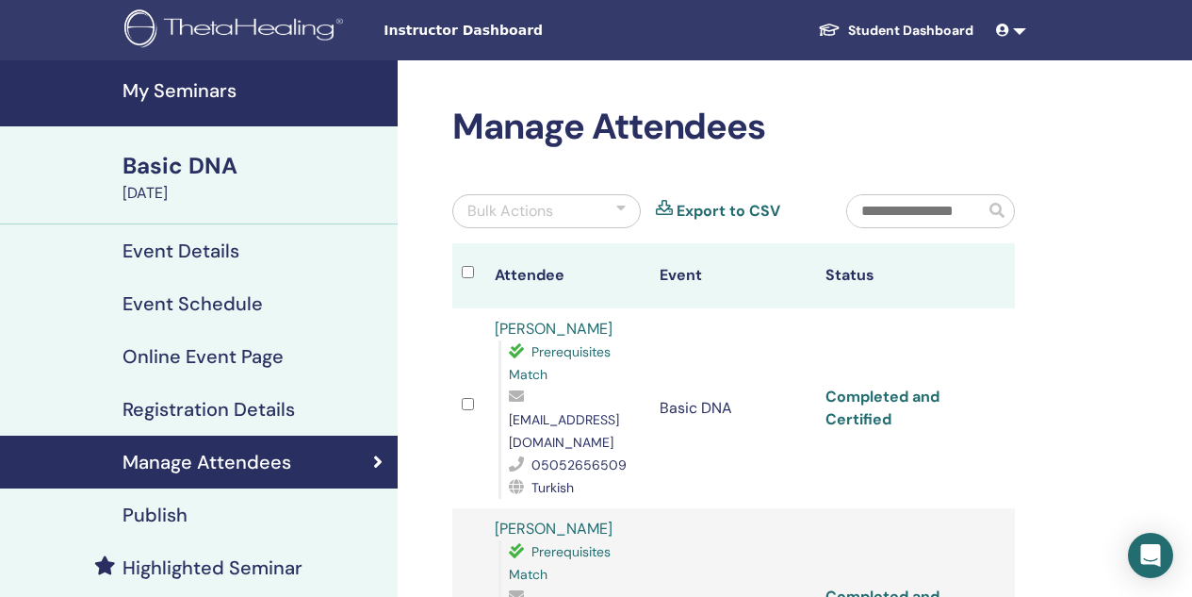
click at [863, 408] on link "Completed and Certified" at bounding box center [883, 407] width 114 height 42
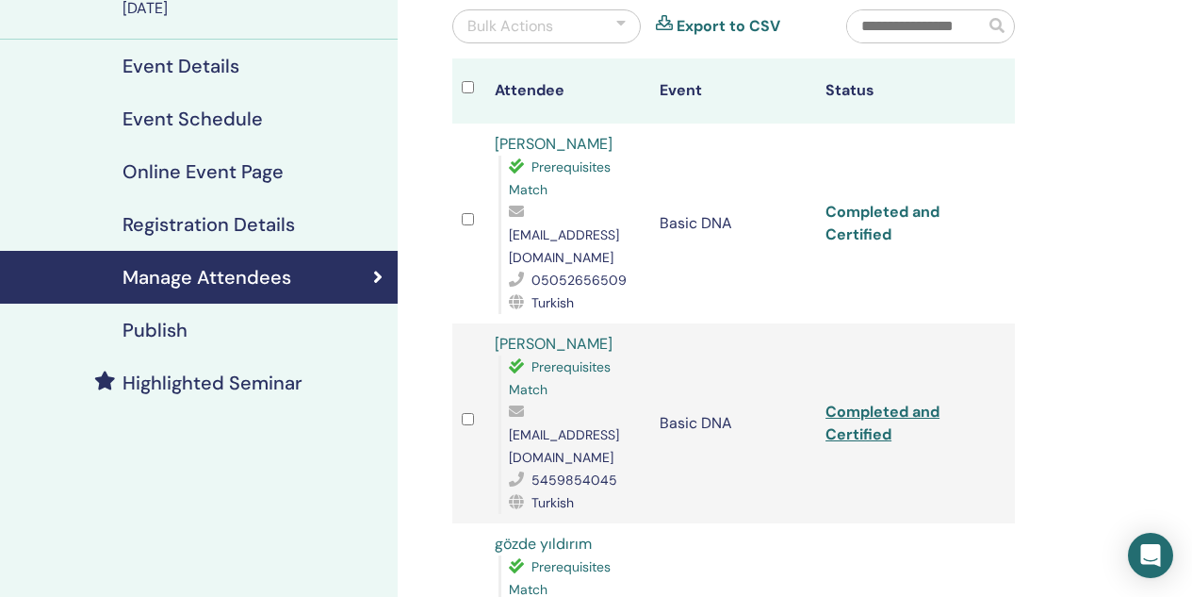
scroll to position [188, 0]
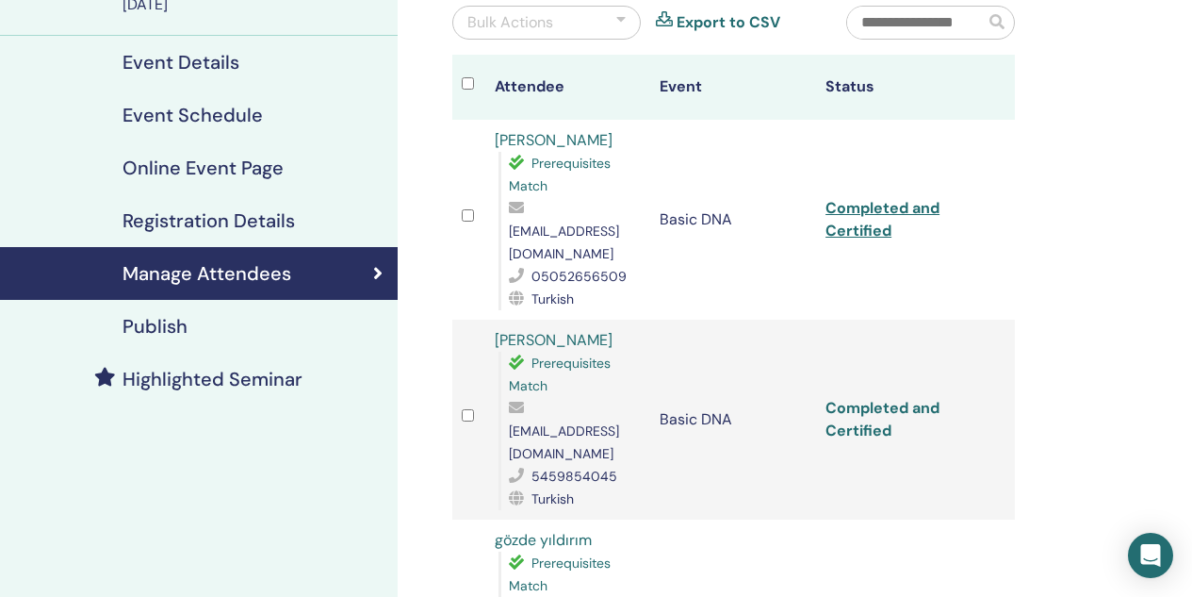
click at [871, 399] on link "Completed and Certified" at bounding box center [883, 419] width 114 height 42
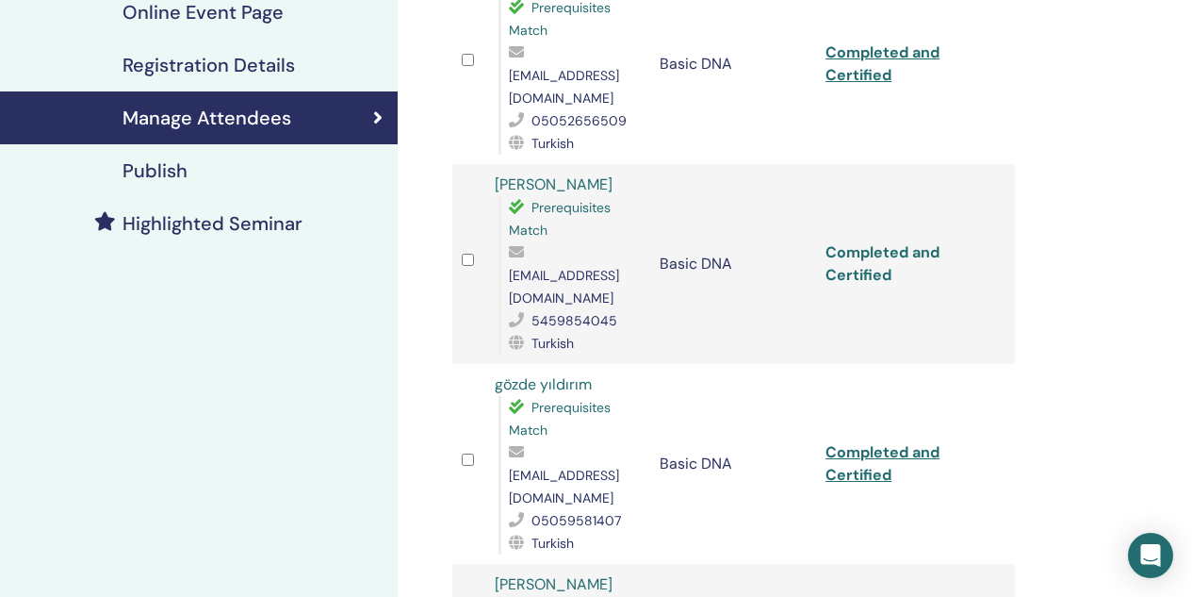
scroll to position [377, 0]
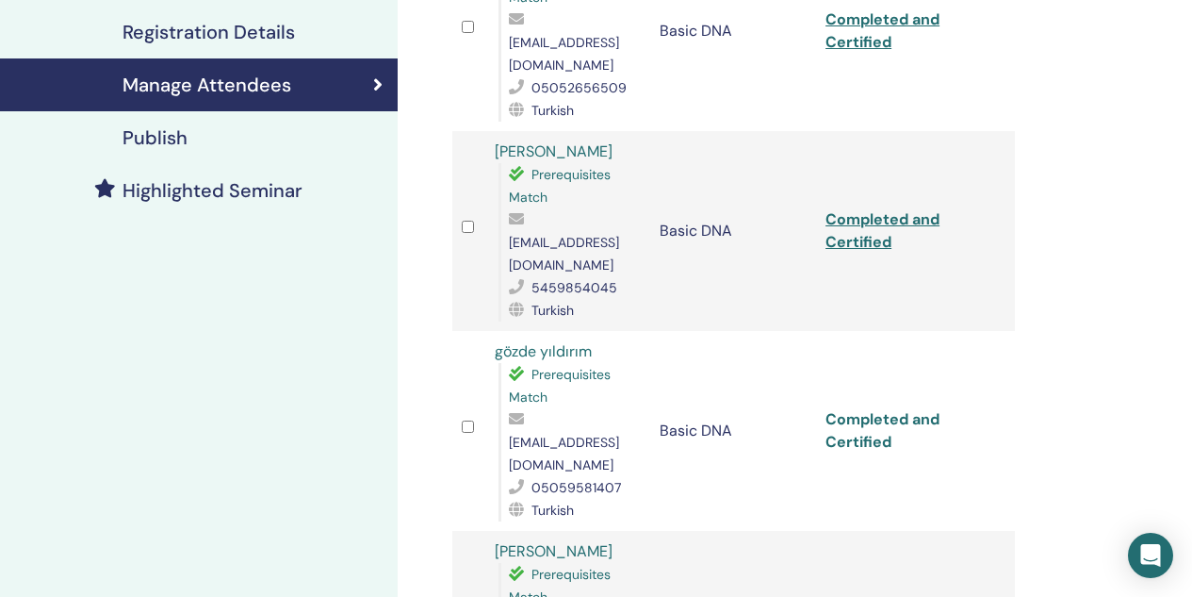
click at [867, 409] on link "Completed and Certified" at bounding box center [883, 430] width 114 height 42
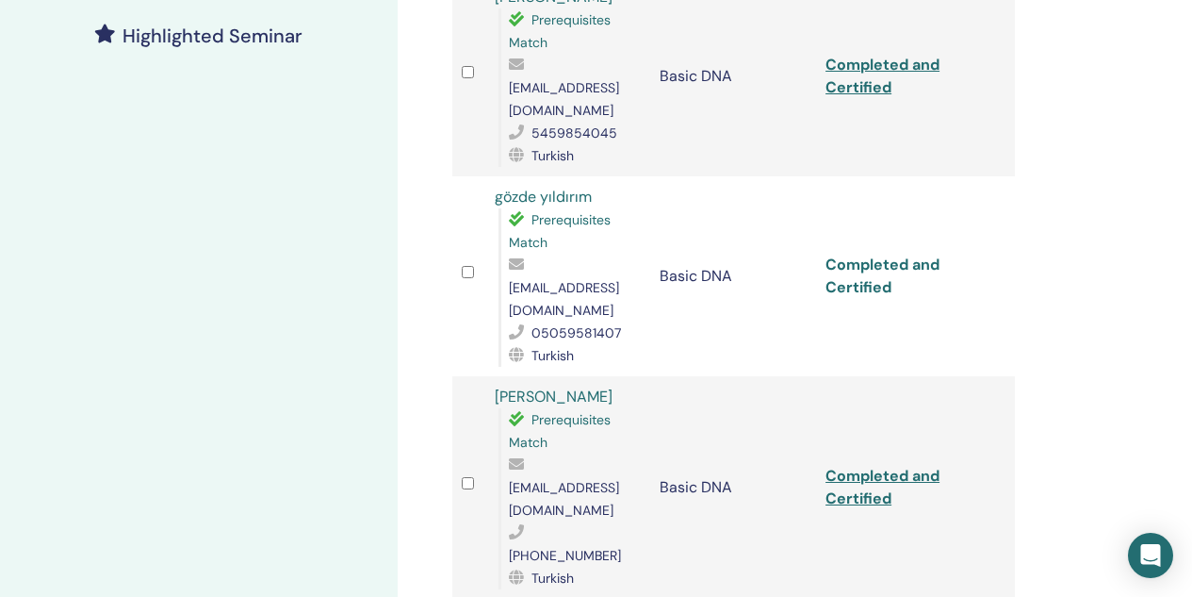
scroll to position [565, 0]
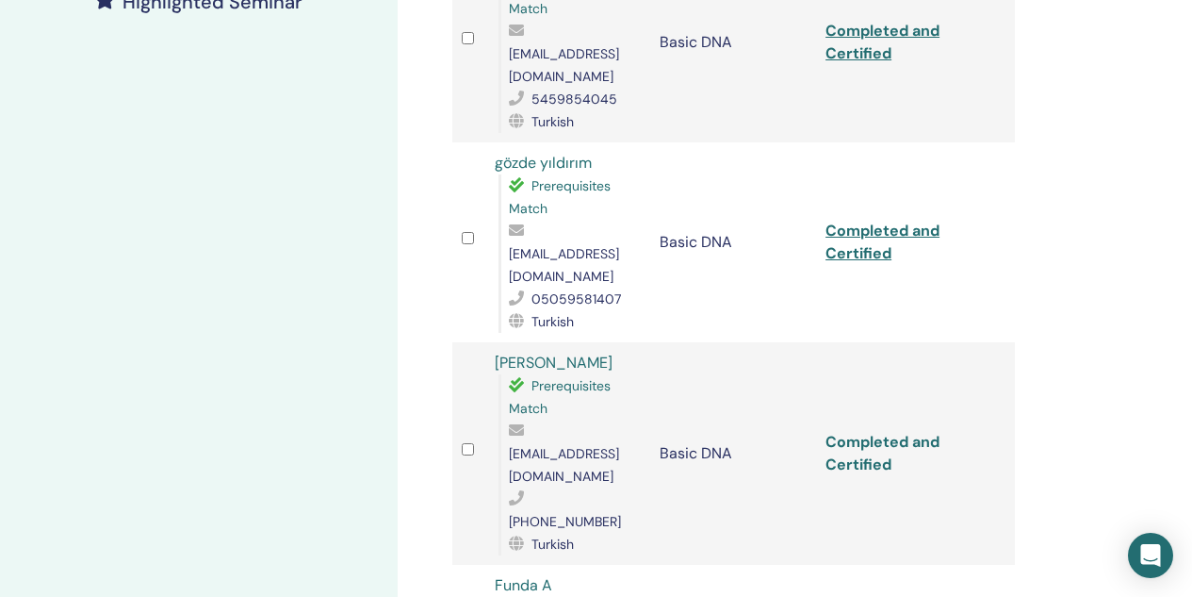
click at [870, 432] on link "Completed and Certified" at bounding box center [883, 453] width 114 height 42
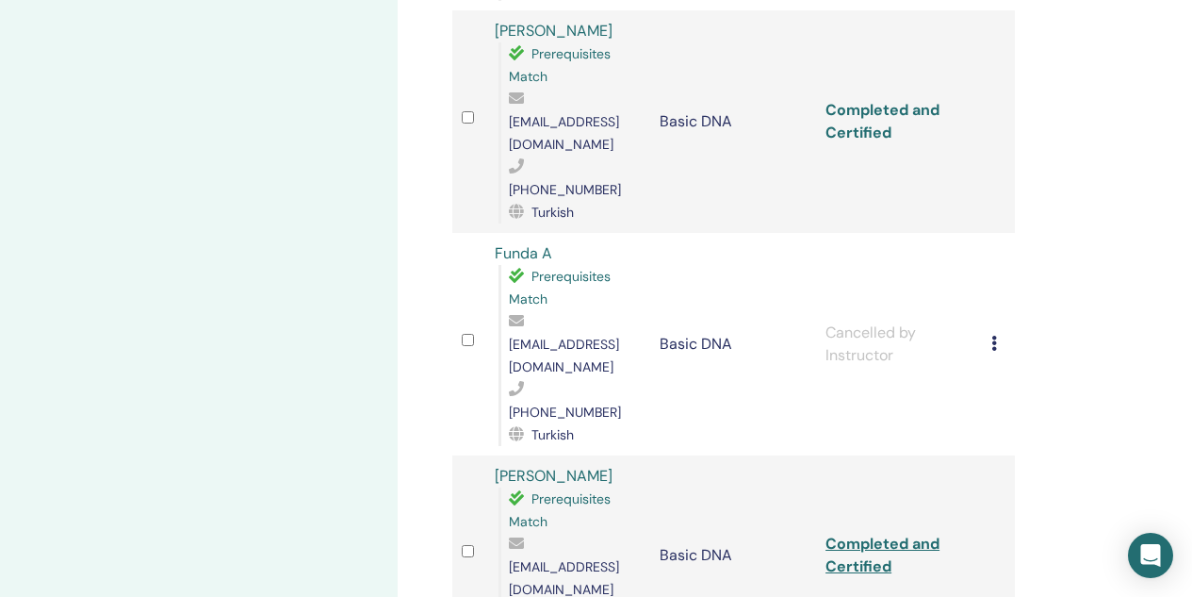
scroll to position [942, 0]
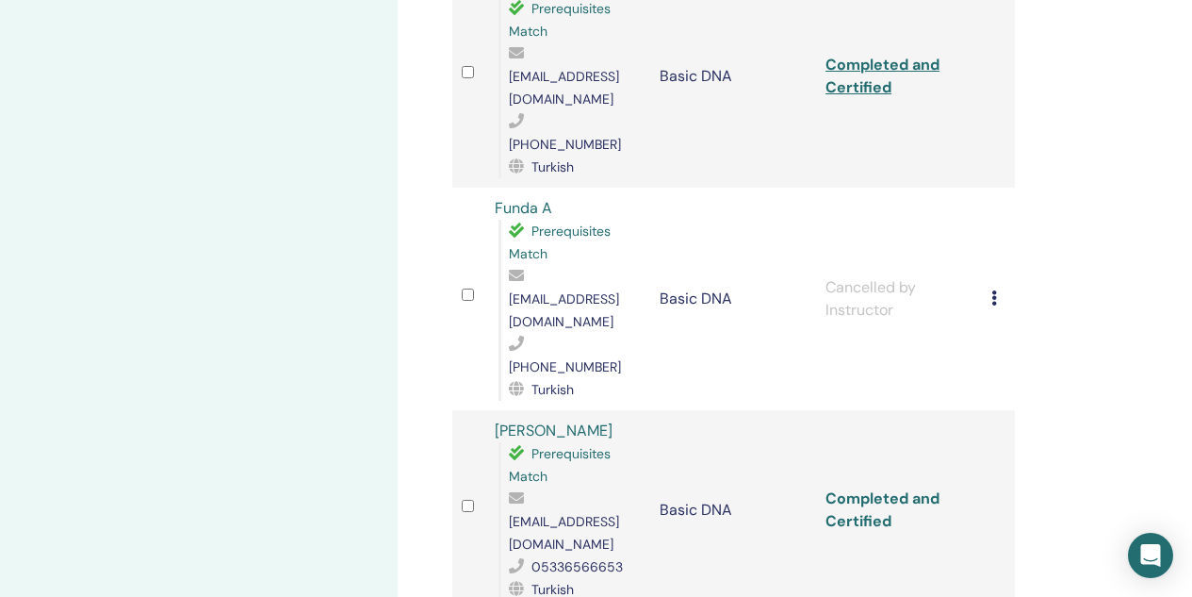
click at [863, 488] on link "Completed and Certified" at bounding box center [883, 509] width 114 height 42
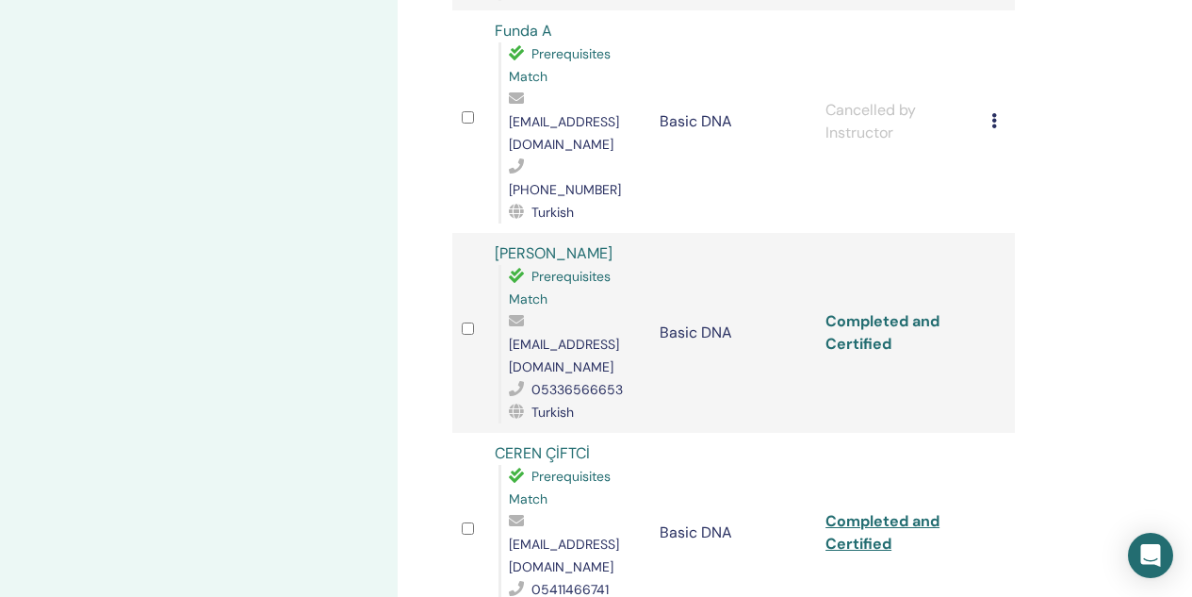
scroll to position [1131, 0]
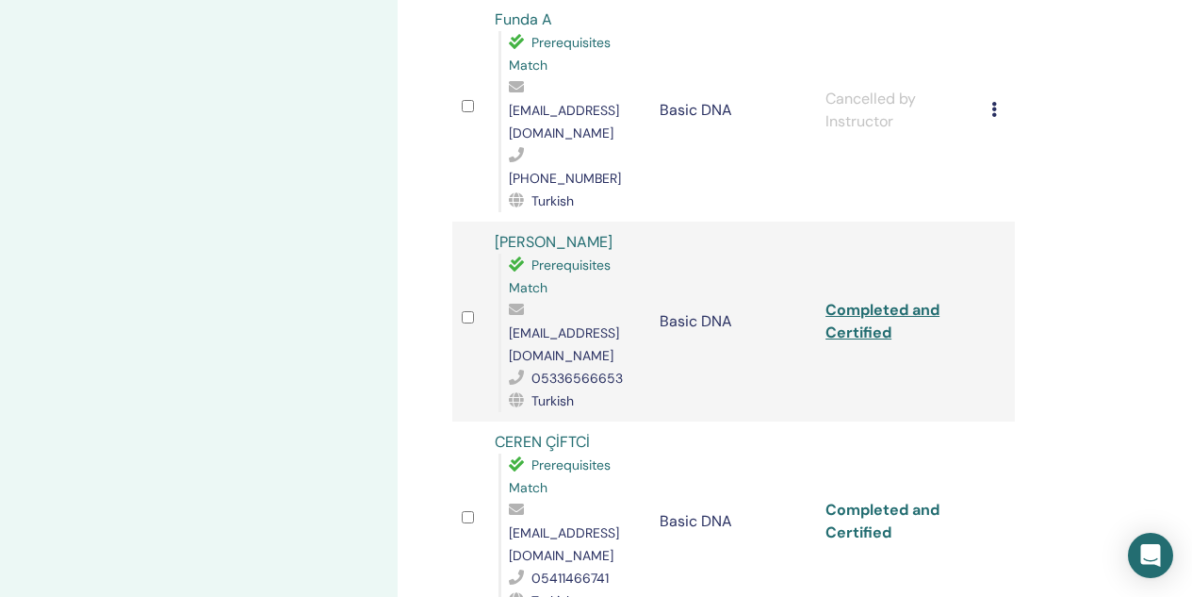
click at [868, 499] on link "Completed and Certified" at bounding box center [883, 520] width 114 height 42
